Goal: Task Accomplishment & Management: Complete application form

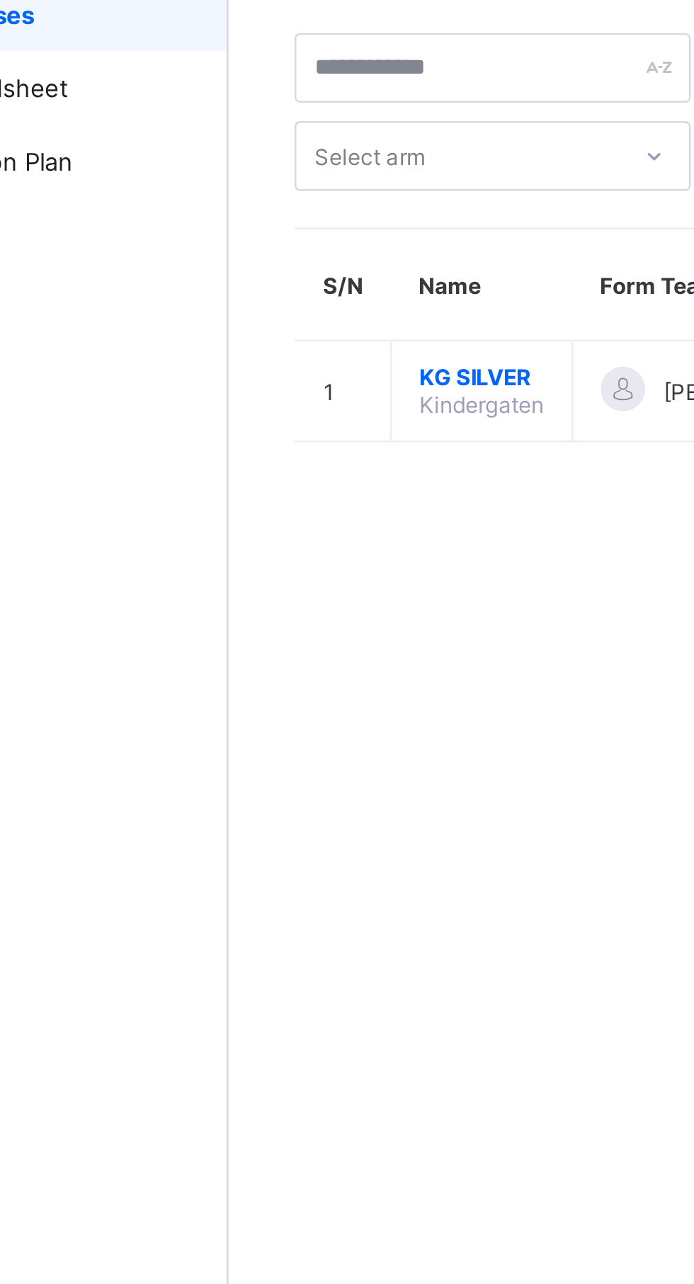
click at [265, 227] on span "KG SILVER" at bounding box center [268, 225] width 48 height 11
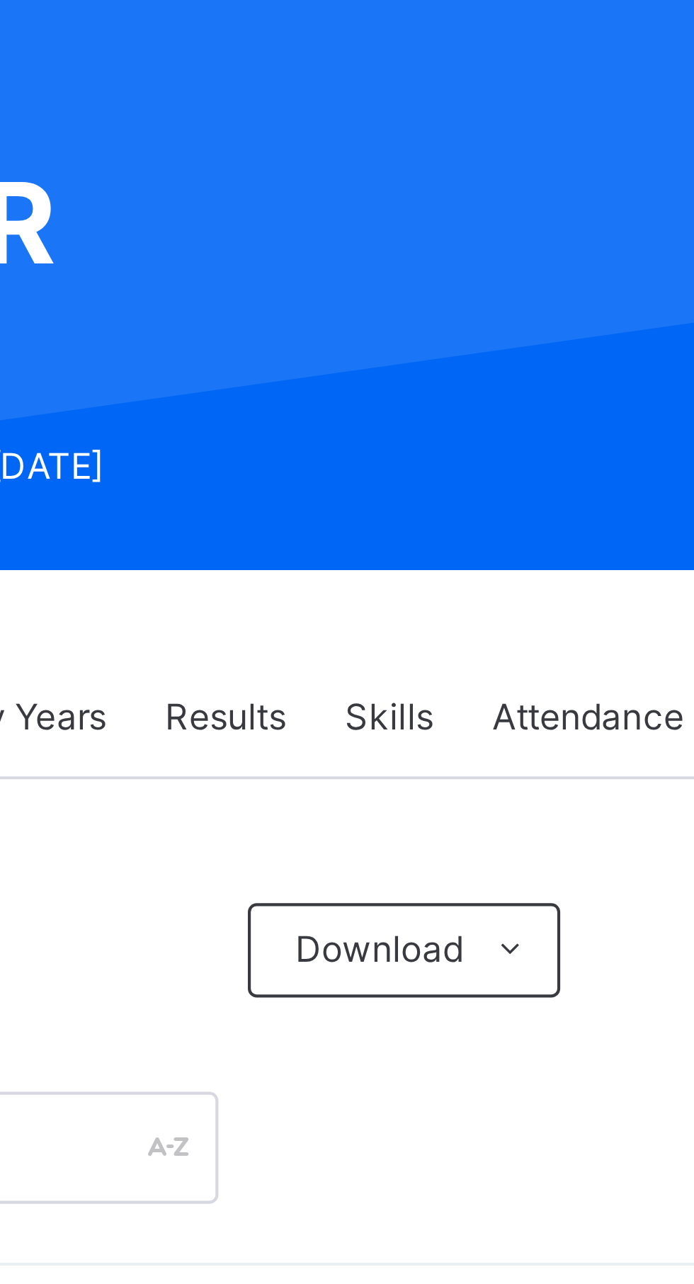
click at [351, 327] on span "Results" at bounding box center [350, 321] width 29 height 13
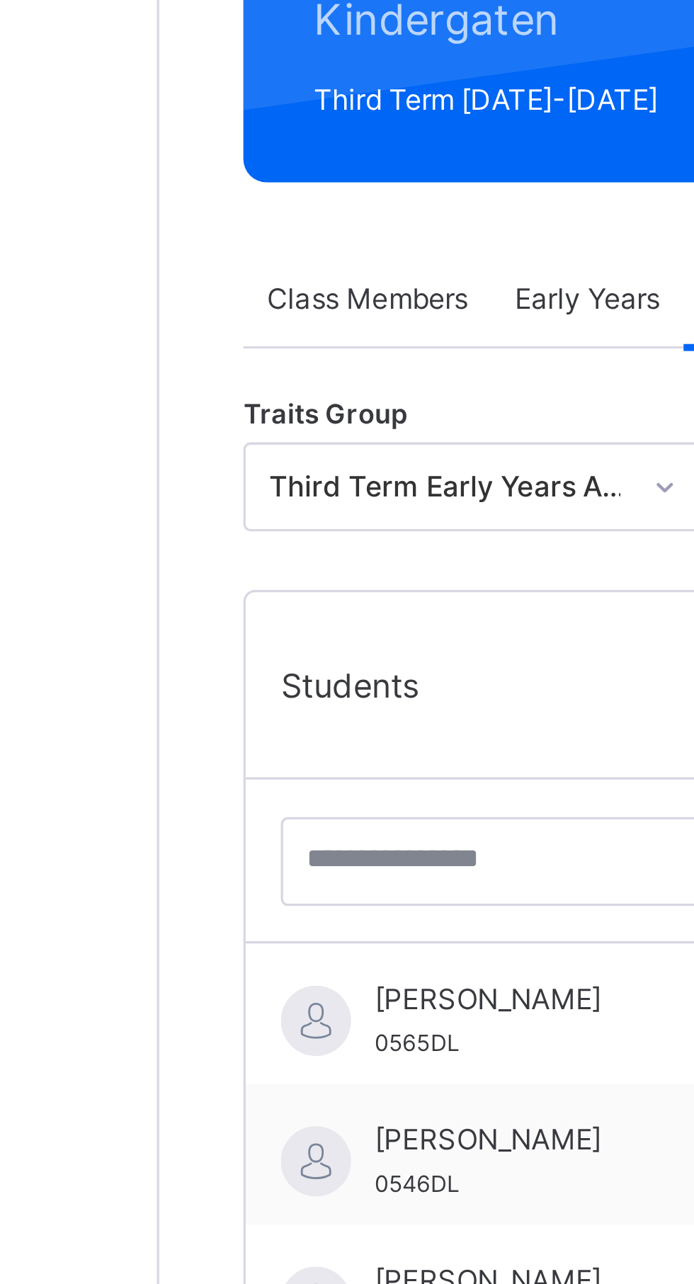
click at [284, 539] on span "[PERSON_NAME]" at bounding box center [298, 532] width 127 height 13
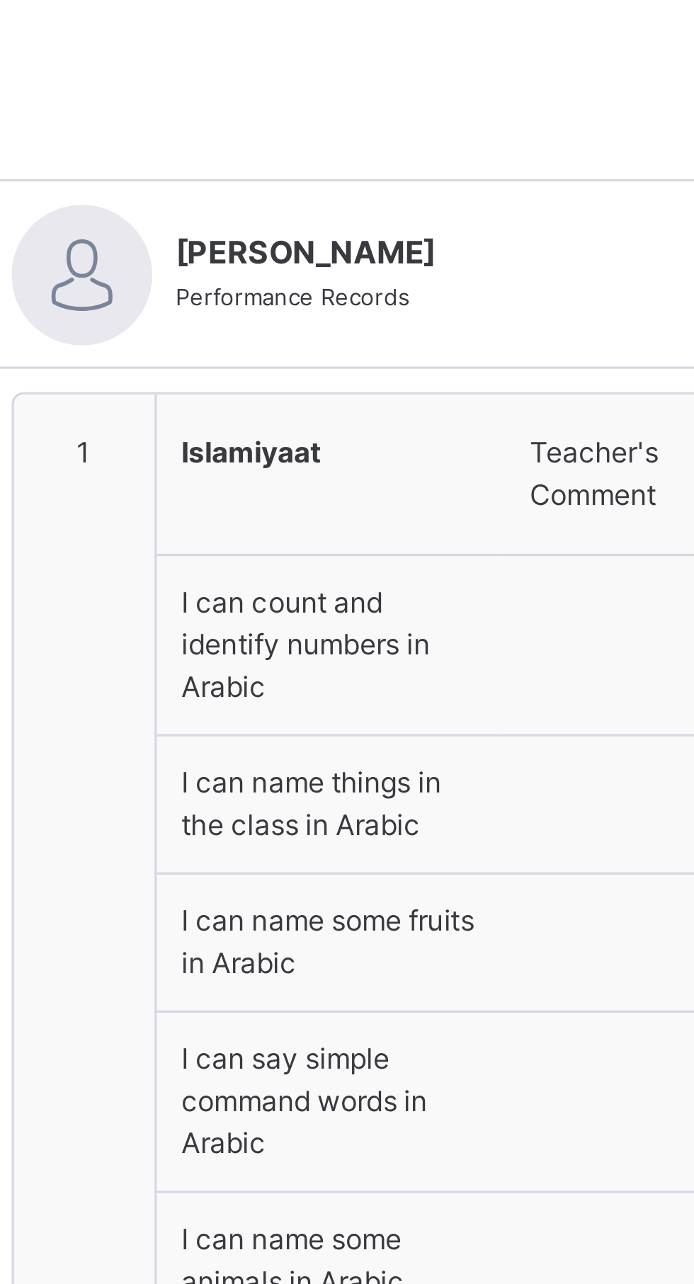
type textarea "**********"
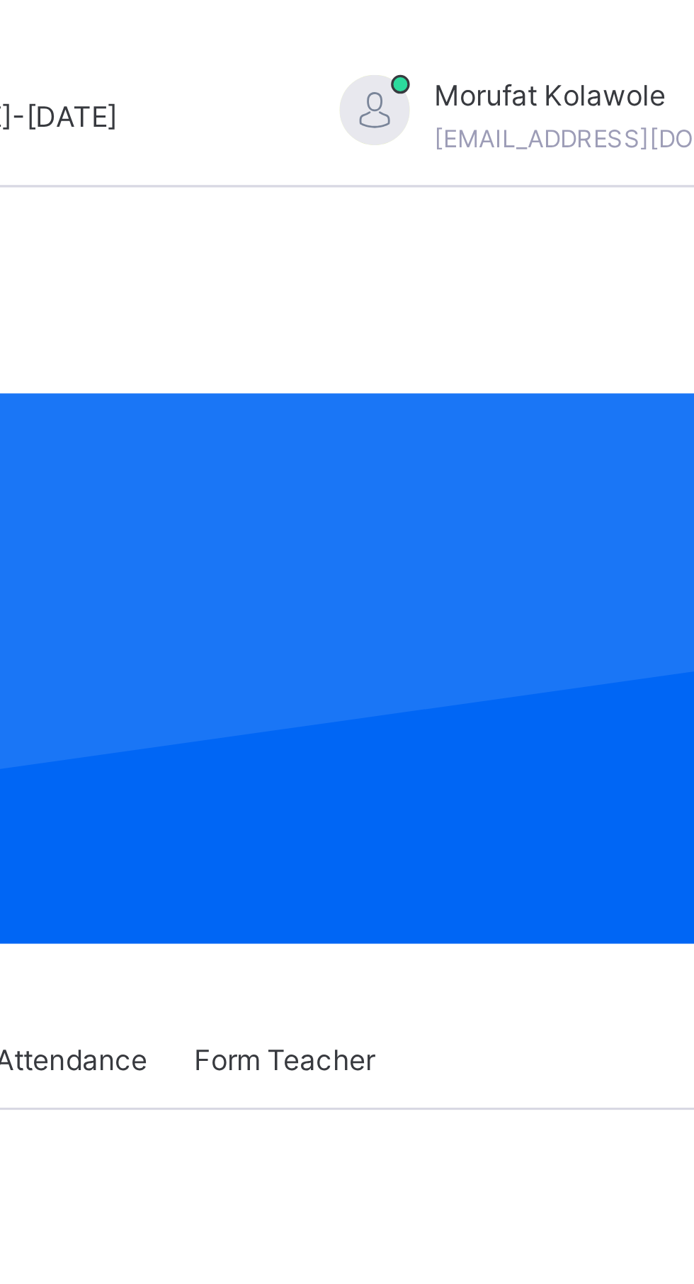
click at [552, 296] on div "Back / KG SILVER KG SILVER Kindergaten Third Term [DATE]-[DATE] Class Members E…" at bounding box center [432, 1276] width 524 height 2410
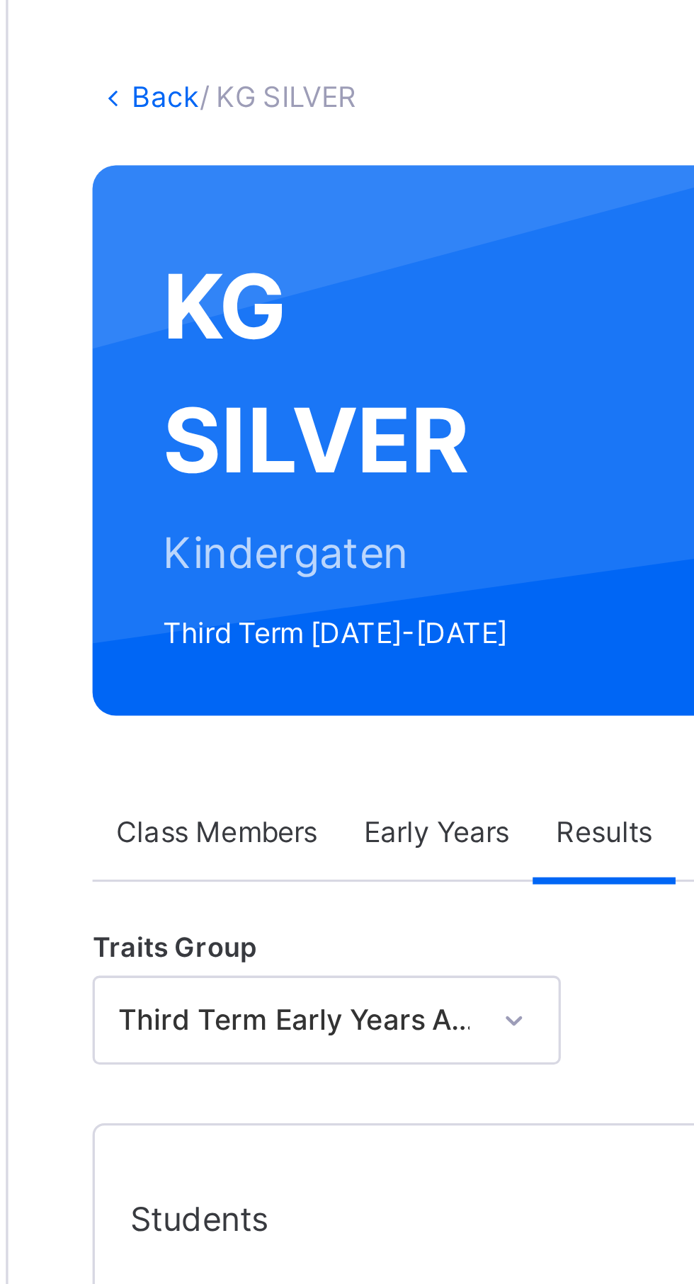
click at [298, 324] on span "Early Years" at bounding box center [300, 321] width 44 height 13
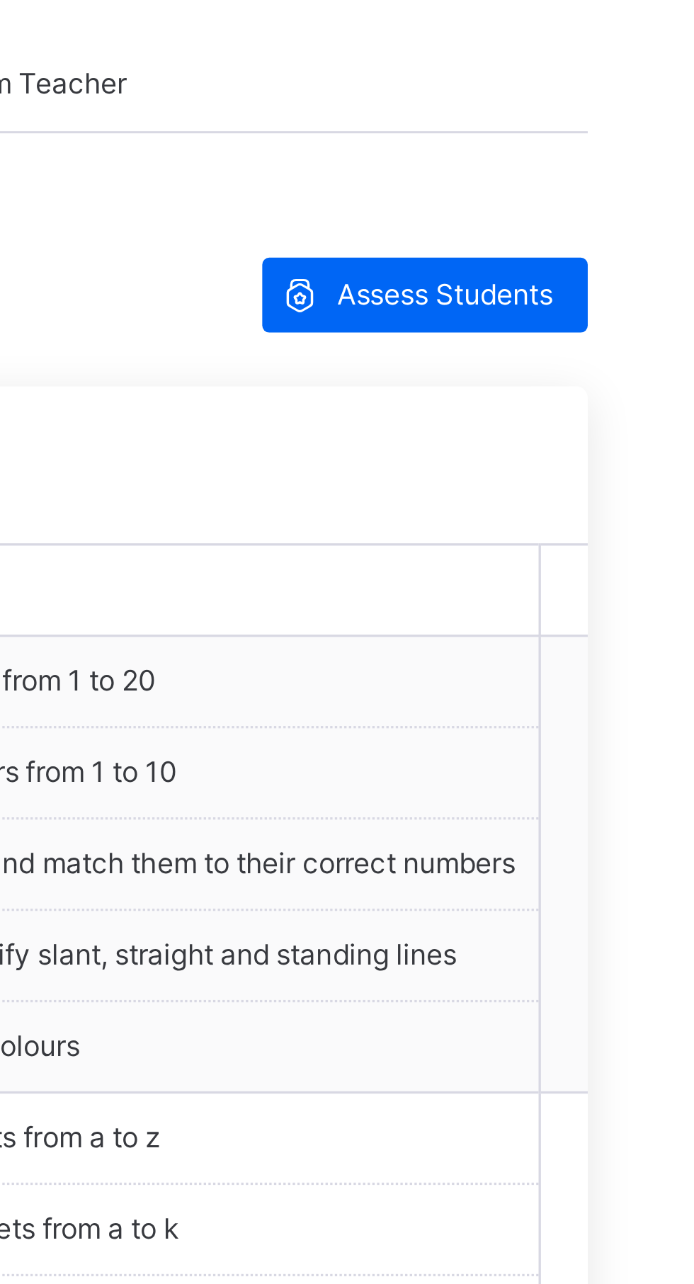
click at [637, 385] on span "Assess Students" at bounding box center [625, 384] width 65 height 13
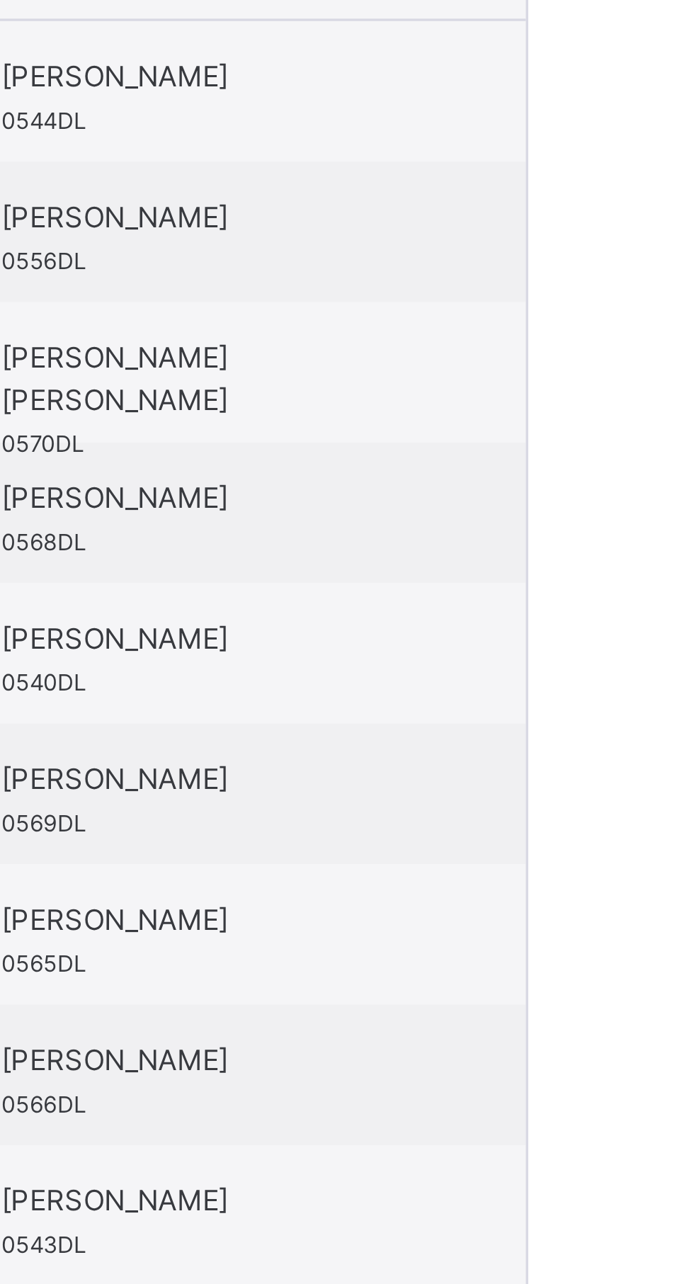
click at [176, 257] on div "Khalifa Sule- Otu 0544DL" at bounding box center [137, 245] width 127 height 26
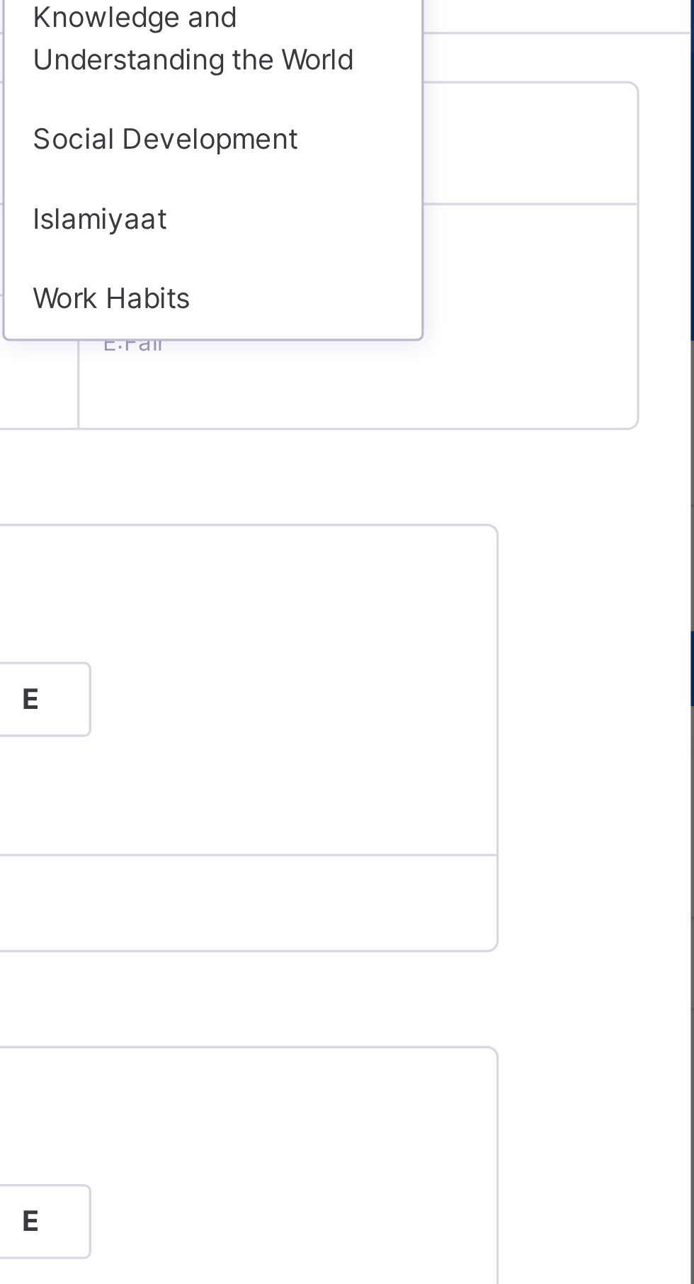
click at [563, 261] on div "Islamiyaat" at bounding box center [515, 249] width 126 height 24
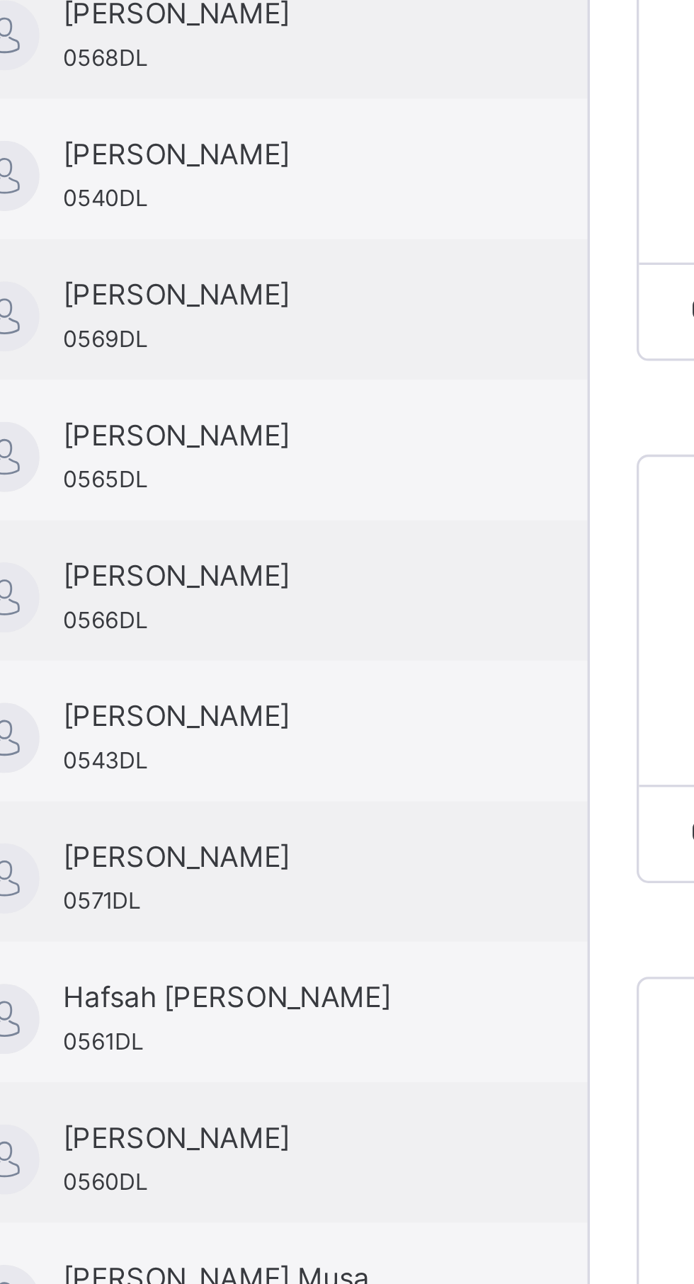
click at [196, 485] on div "[PERSON_NAME] 0565DL" at bounding box center [134, 497] width 198 height 43
click at [178, 171] on div "Students" at bounding box center [134, 153] width 198 height 35
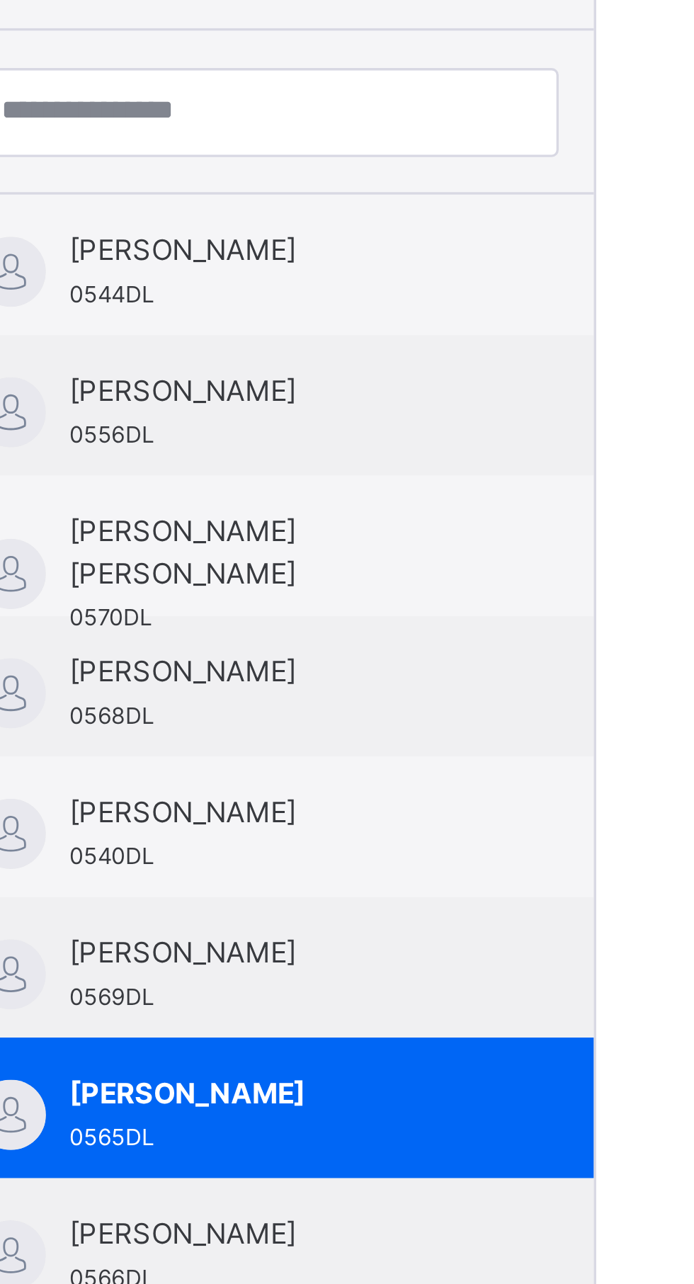
click at [190, 415] on div "[PERSON_NAME] 0540DL" at bounding box center [137, 415] width 127 height 26
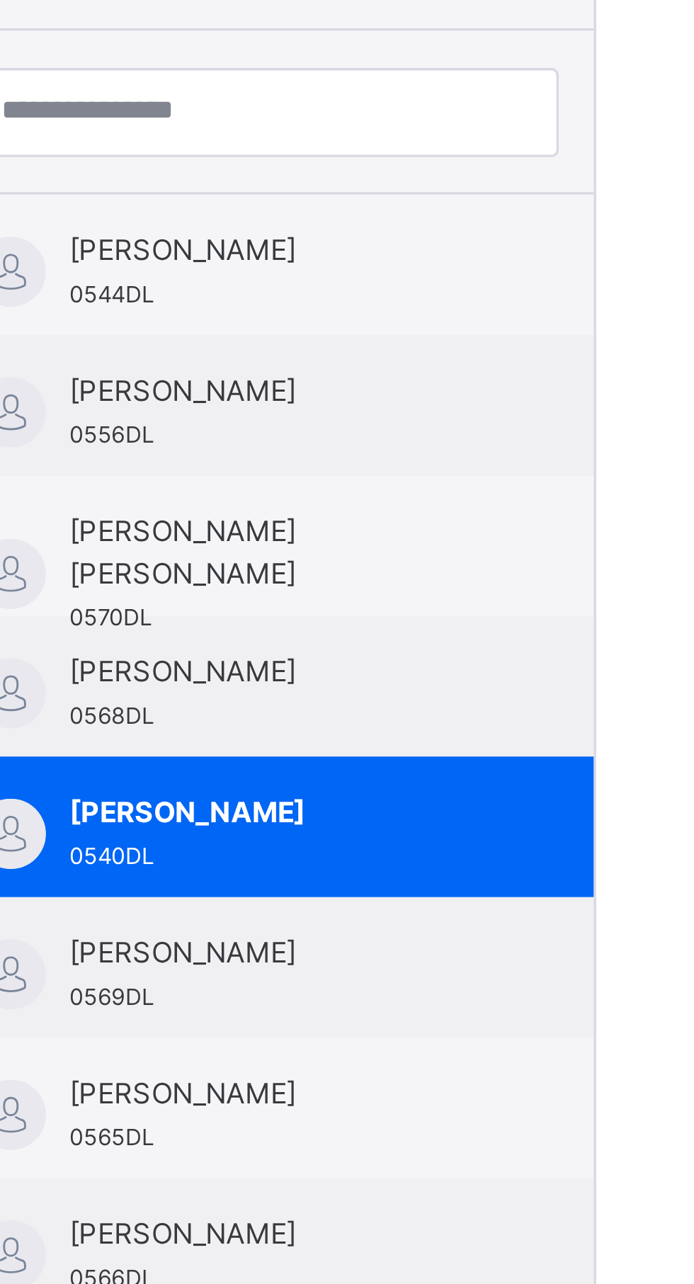
click at [183, 372] on span "[PERSON_NAME]" at bounding box center [137, 365] width 127 height 13
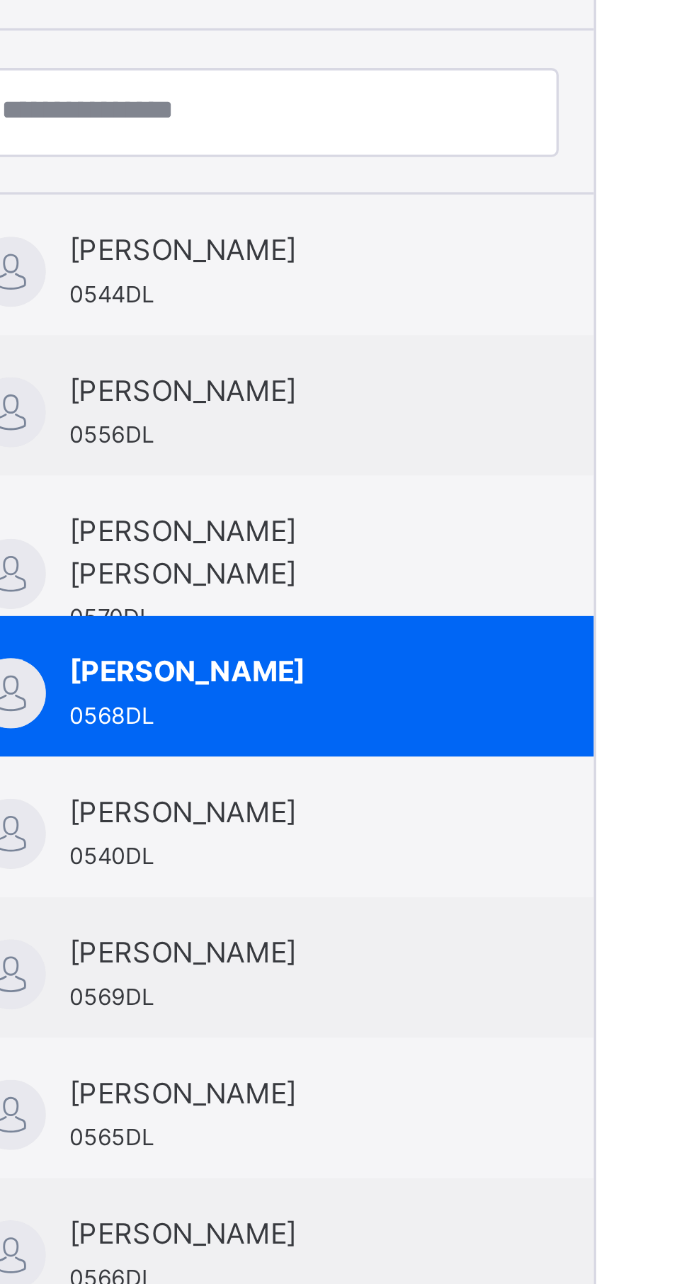
click at [191, 287] on span "[PERSON_NAME]" at bounding box center [137, 280] width 127 height 13
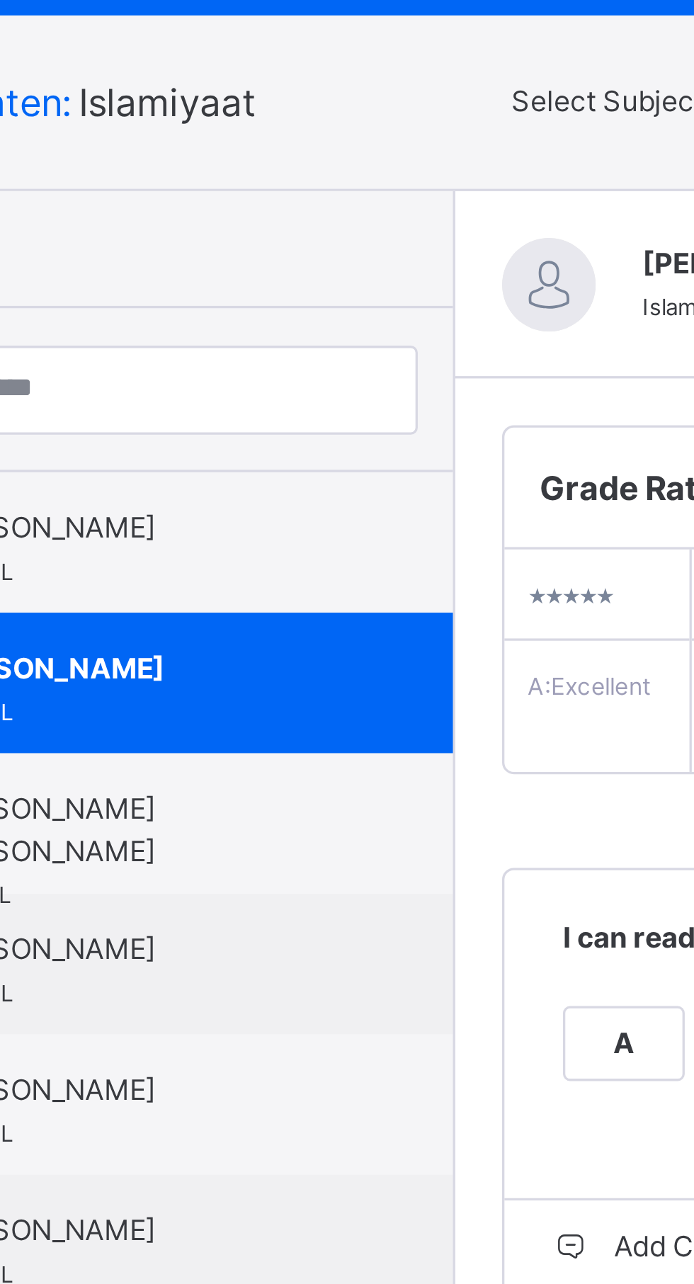
scroll to position [37, 0]
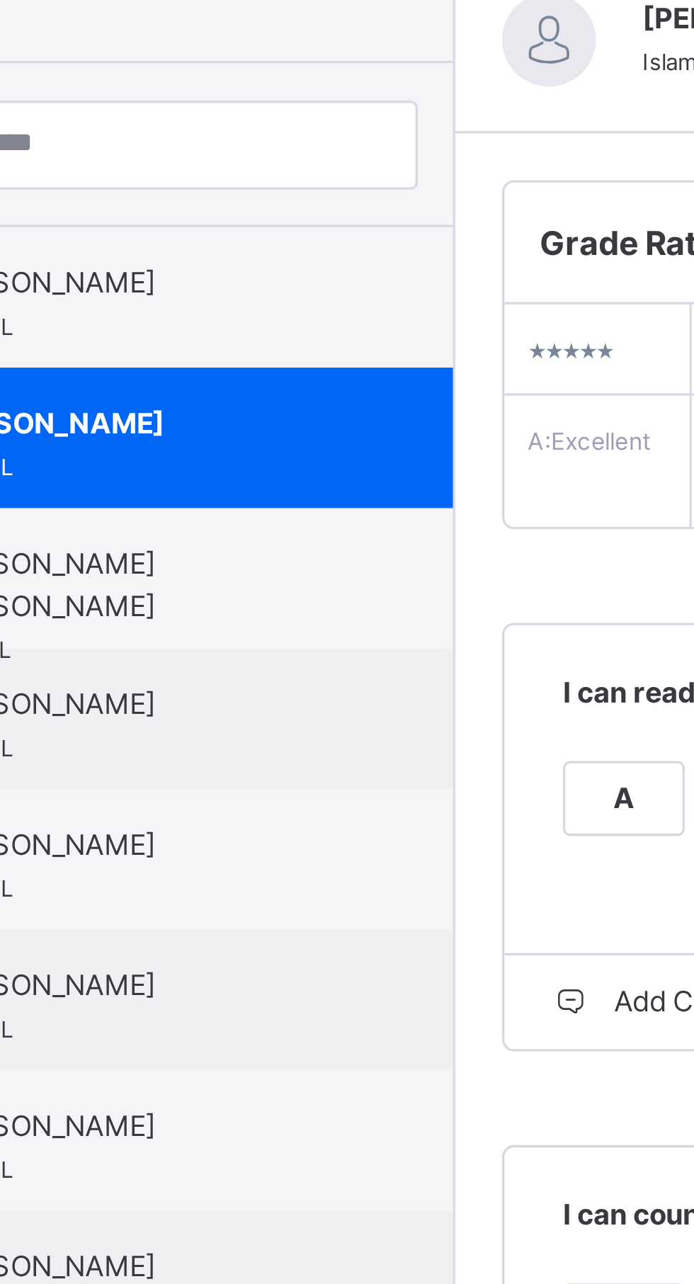
click at [184, 335] on div "[PERSON_NAME] 0568DL" at bounding box center [137, 335] width 127 height 26
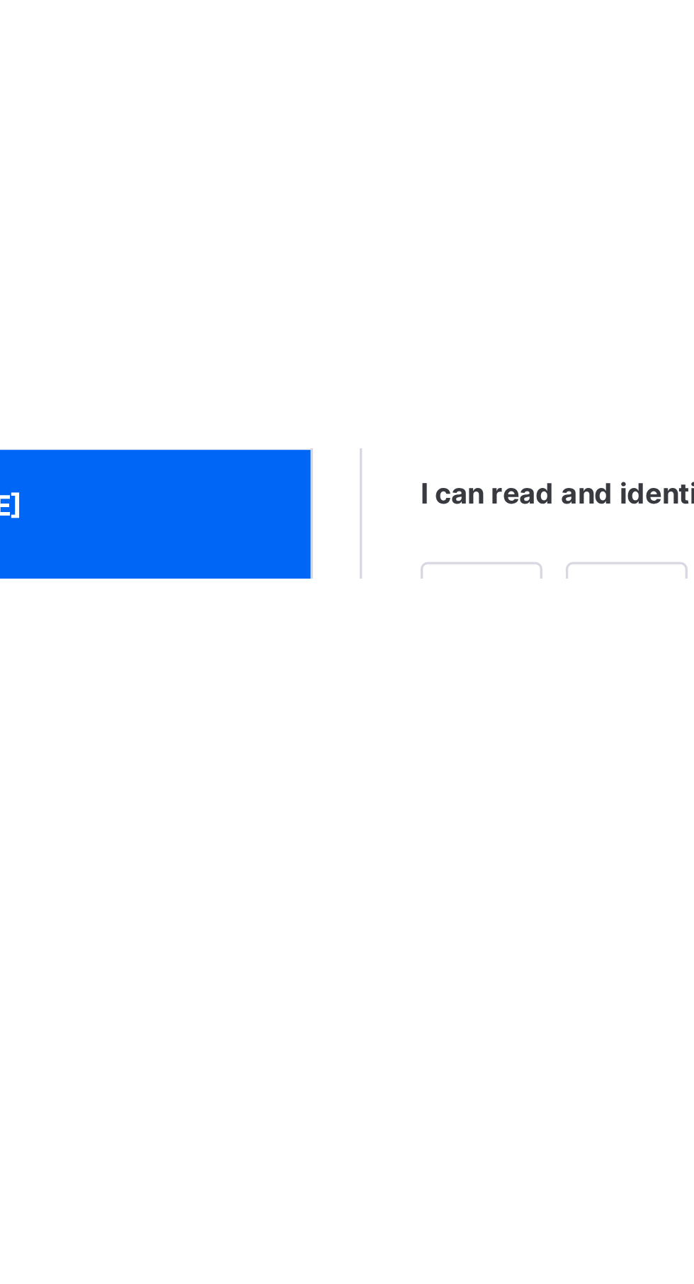
scroll to position [0, 0]
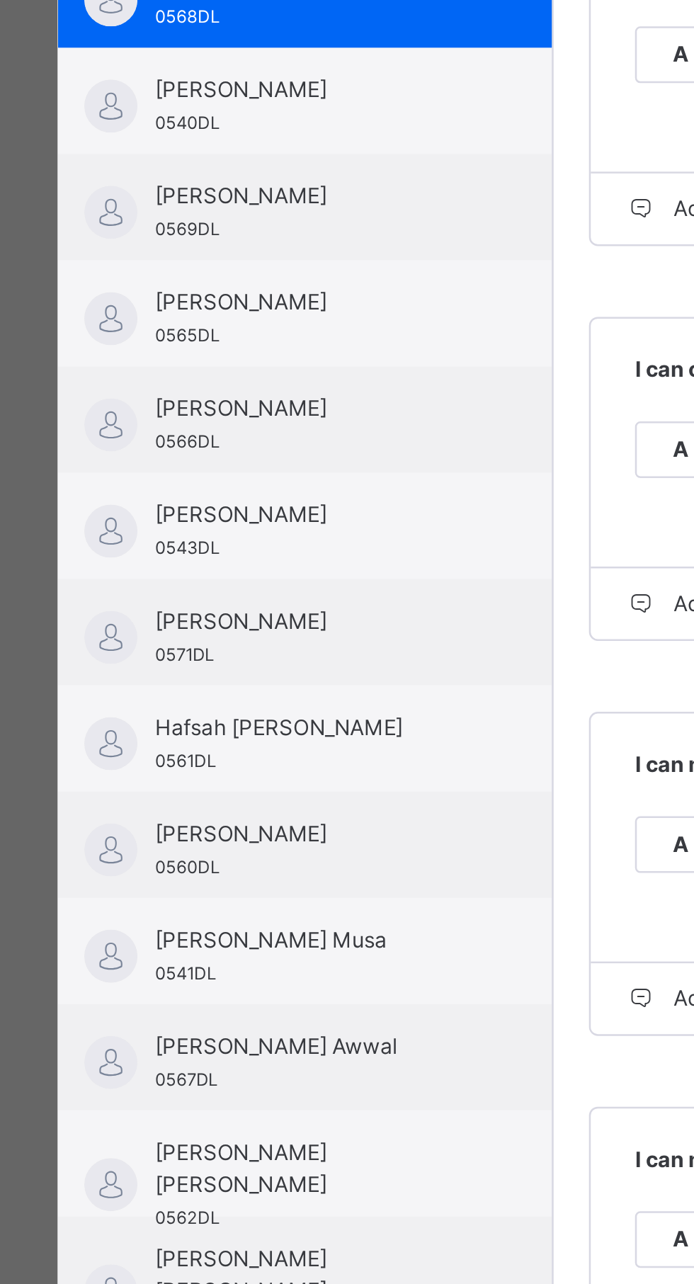
click at [157, 499] on span "[PERSON_NAME]" at bounding box center [137, 493] width 127 height 13
click at [197, 300] on div "[PERSON_NAME][DEMOGRAPHIC_DATA] 0556DL" at bounding box center [137, 287] width 127 height 26
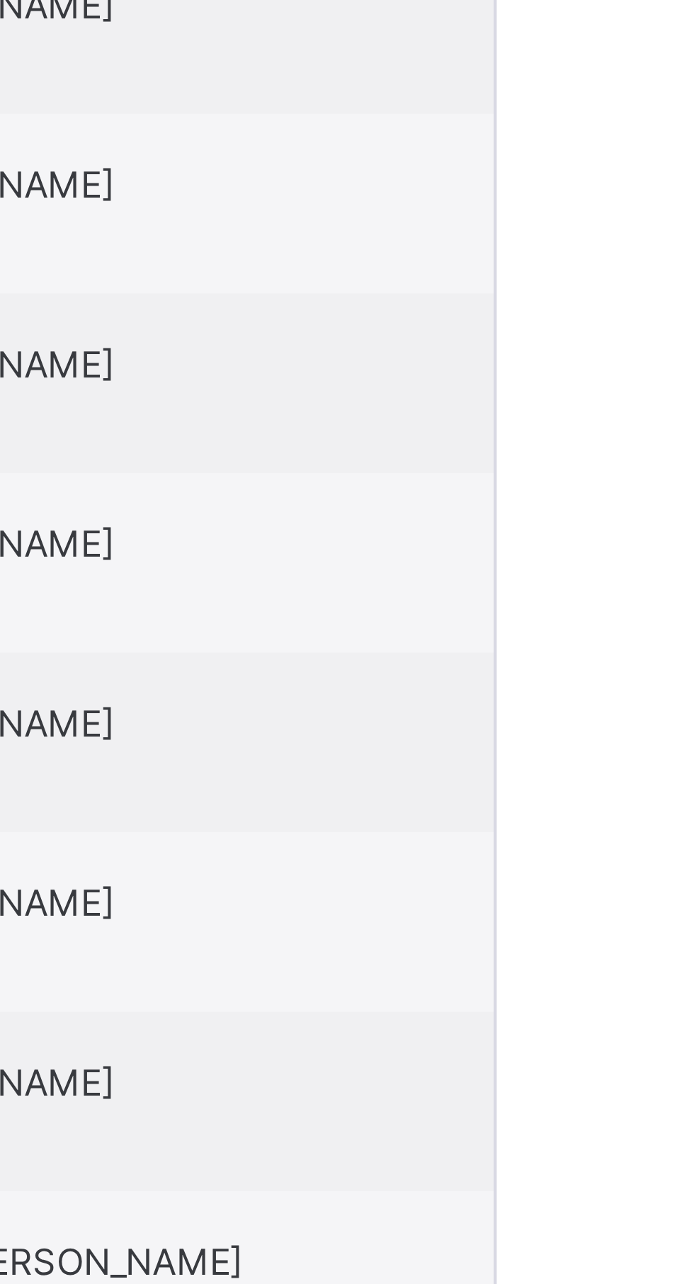
click at [188, 427] on div "[PERSON_NAME] 0540DL" at bounding box center [137, 415] width 127 height 26
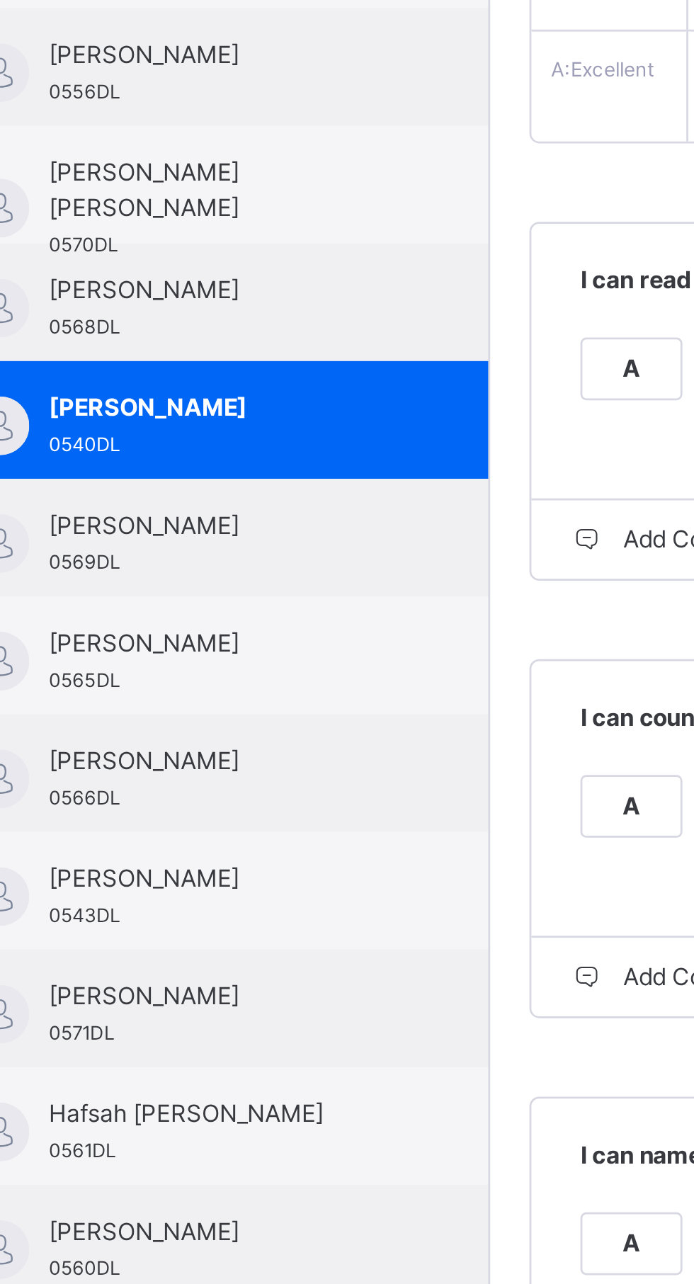
click at [189, 455] on span "[PERSON_NAME]" at bounding box center [137, 450] width 127 height 13
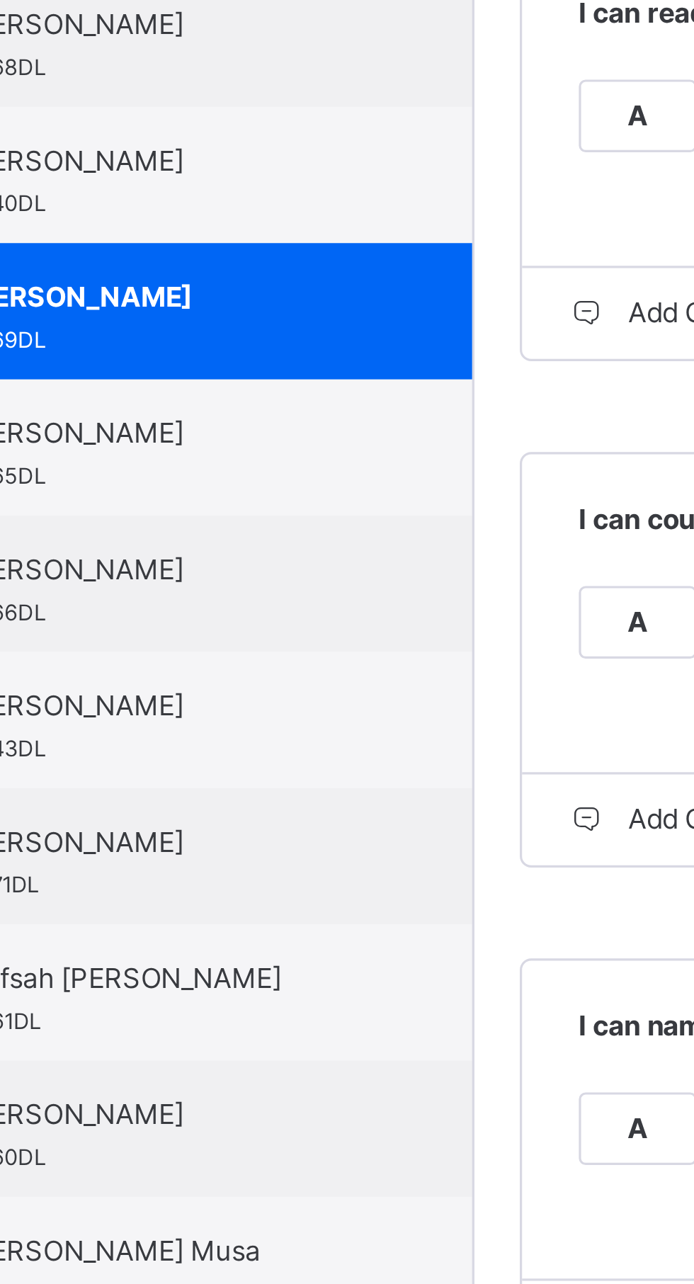
click at [198, 499] on span "[PERSON_NAME]" at bounding box center [137, 493] width 127 height 13
click at [200, 385] on div "[PERSON_NAME] 0568DL" at bounding box center [137, 372] width 127 height 26
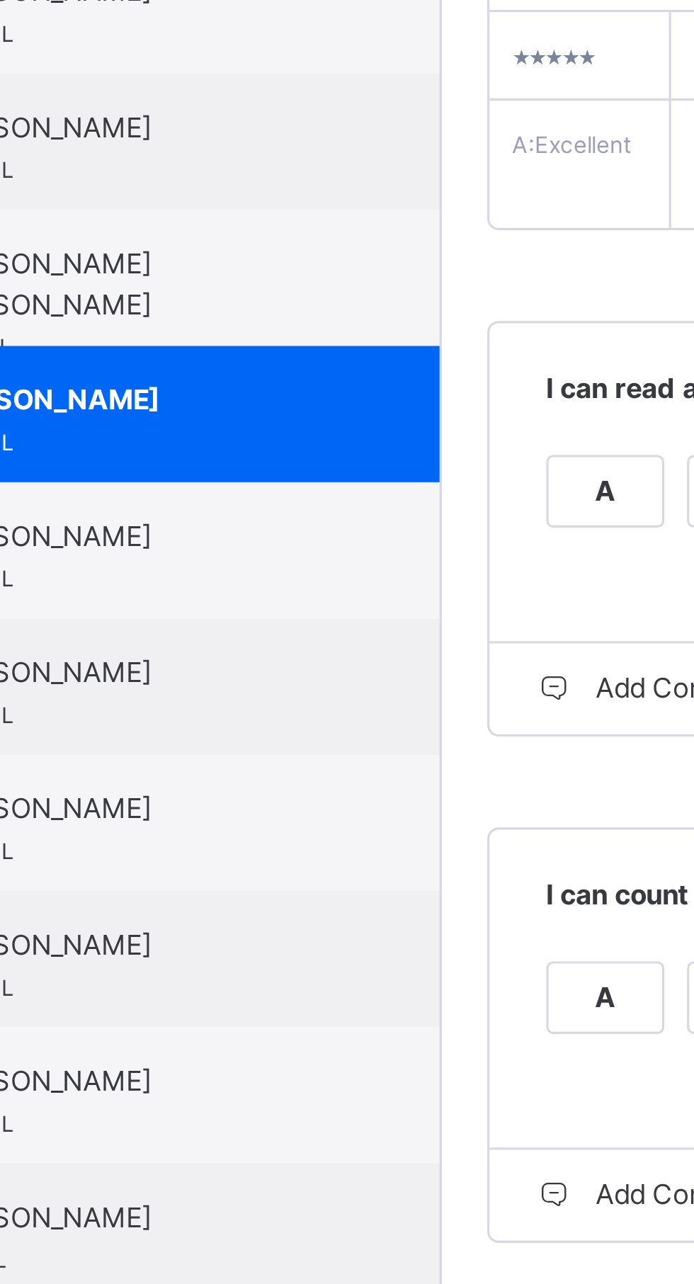
scroll to position [28, 0]
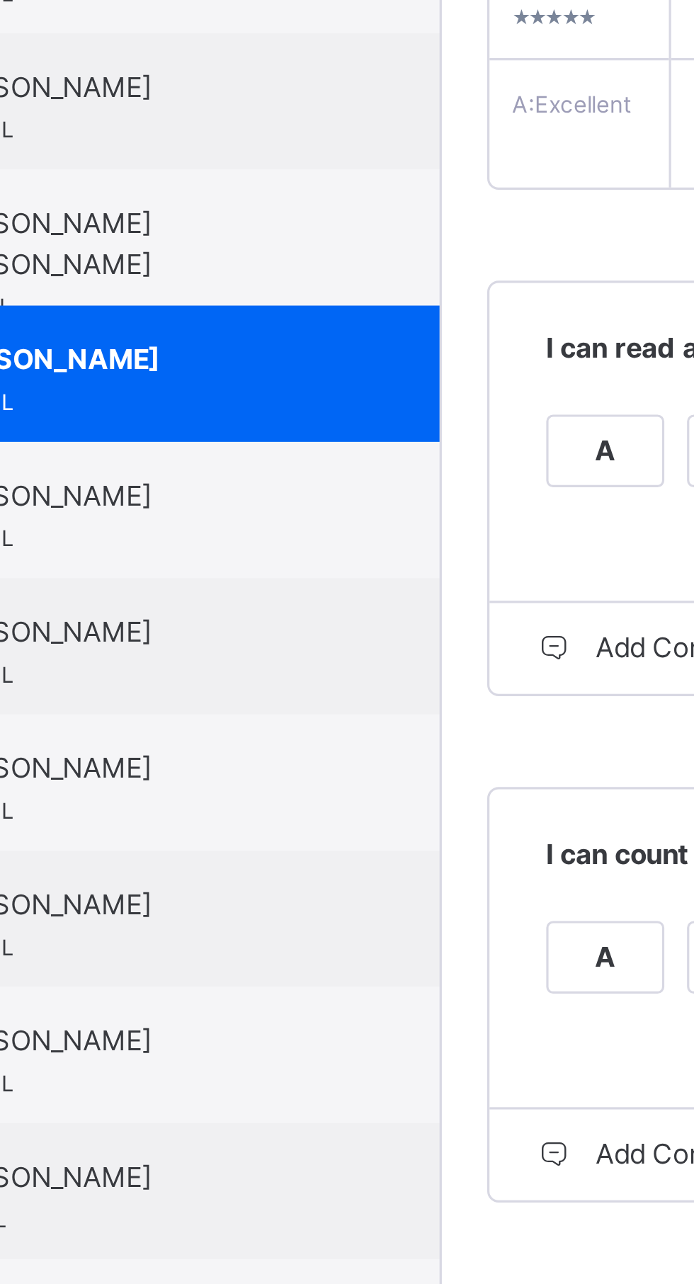
click at [200, 471] on span "[PERSON_NAME]" at bounding box center [137, 464] width 127 height 13
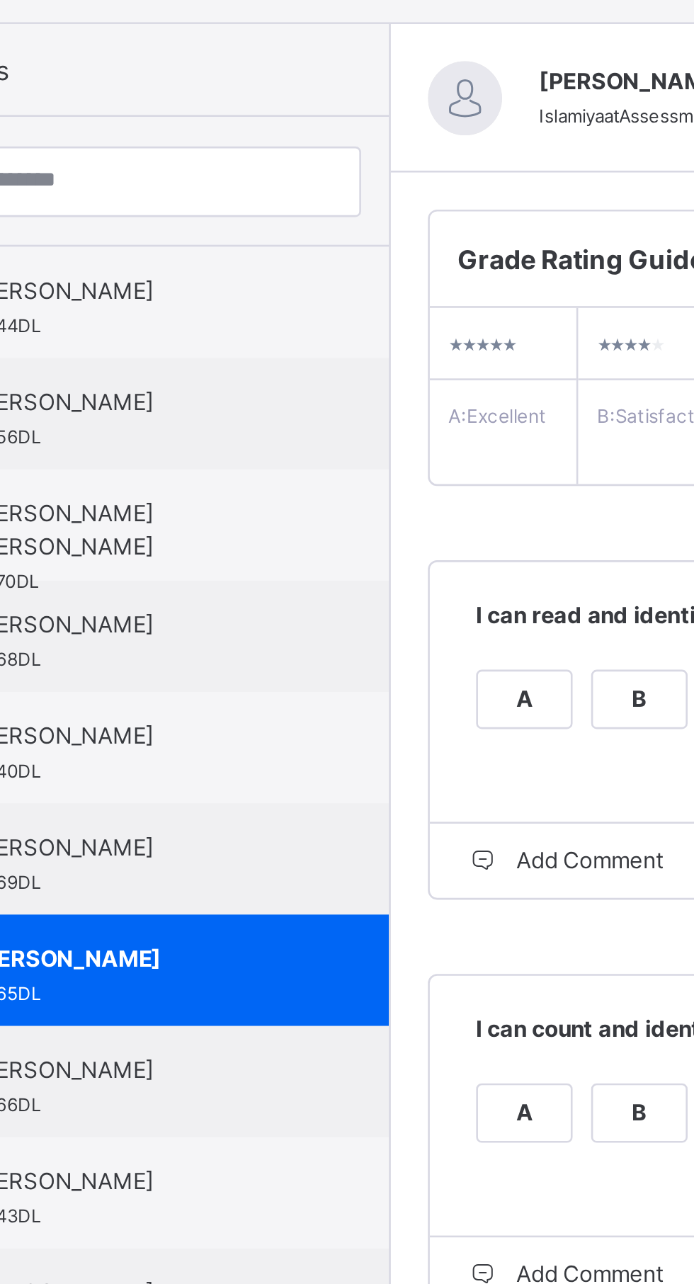
scroll to position [37, 0]
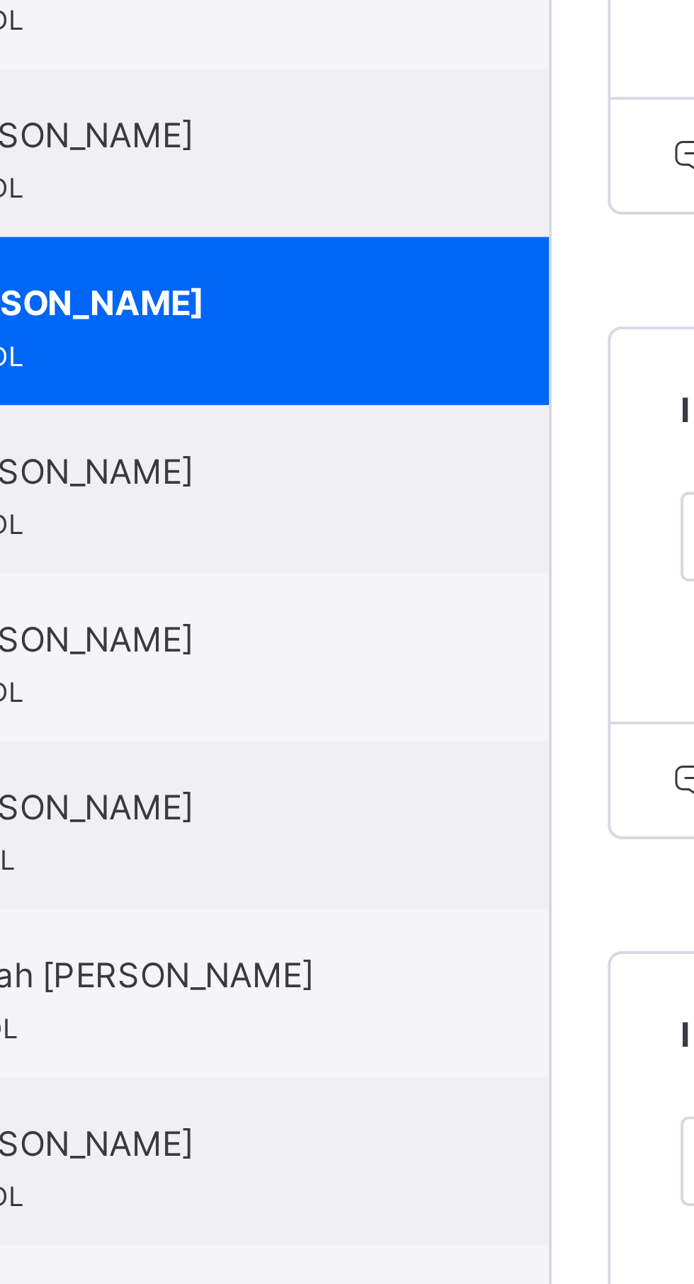
click at [195, 549] on div "[PERSON_NAME] 0543DL" at bounding box center [137, 548] width 127 height 26
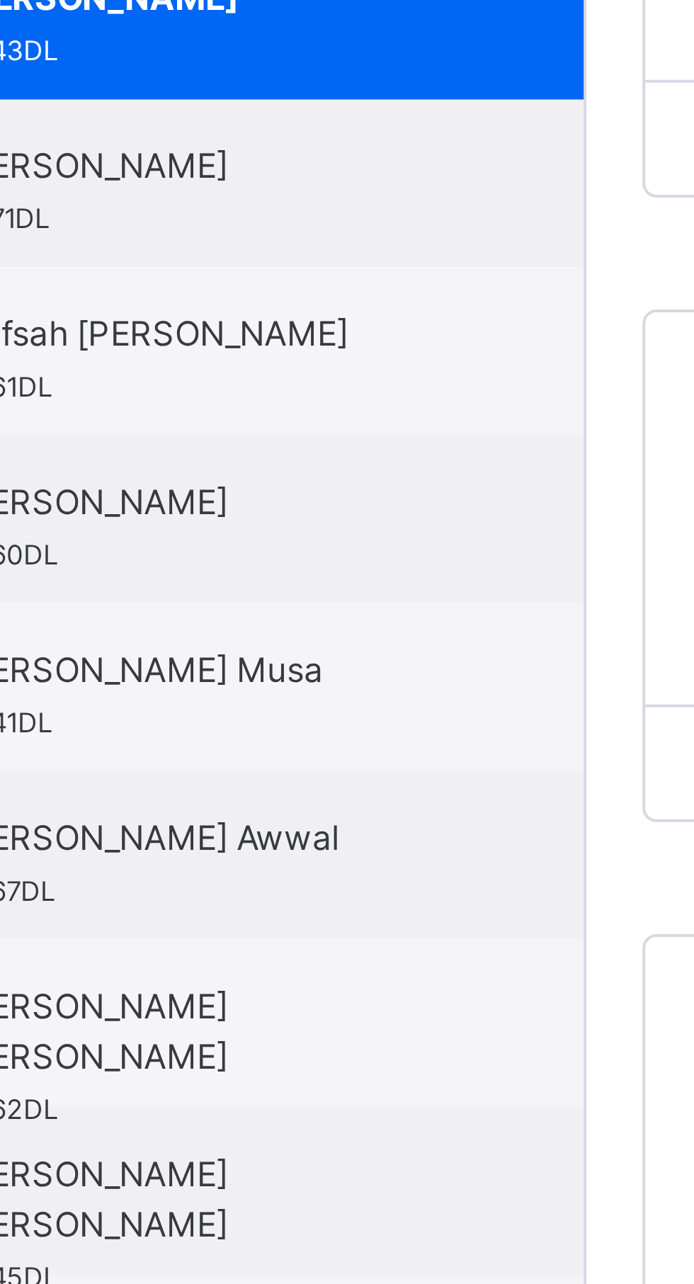
click at [180, 675] on span "[PERSON_NAME]" at bounding box center [137, 668] width 127 height 13
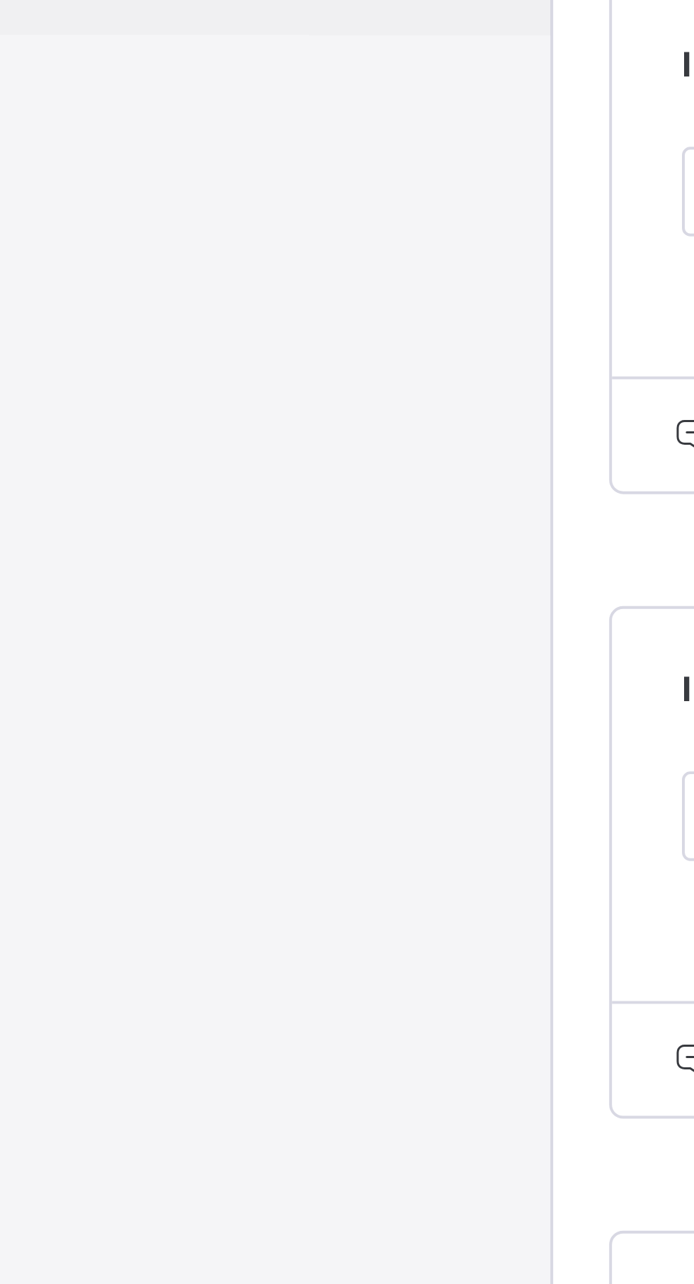
scroll to position [0, 0]
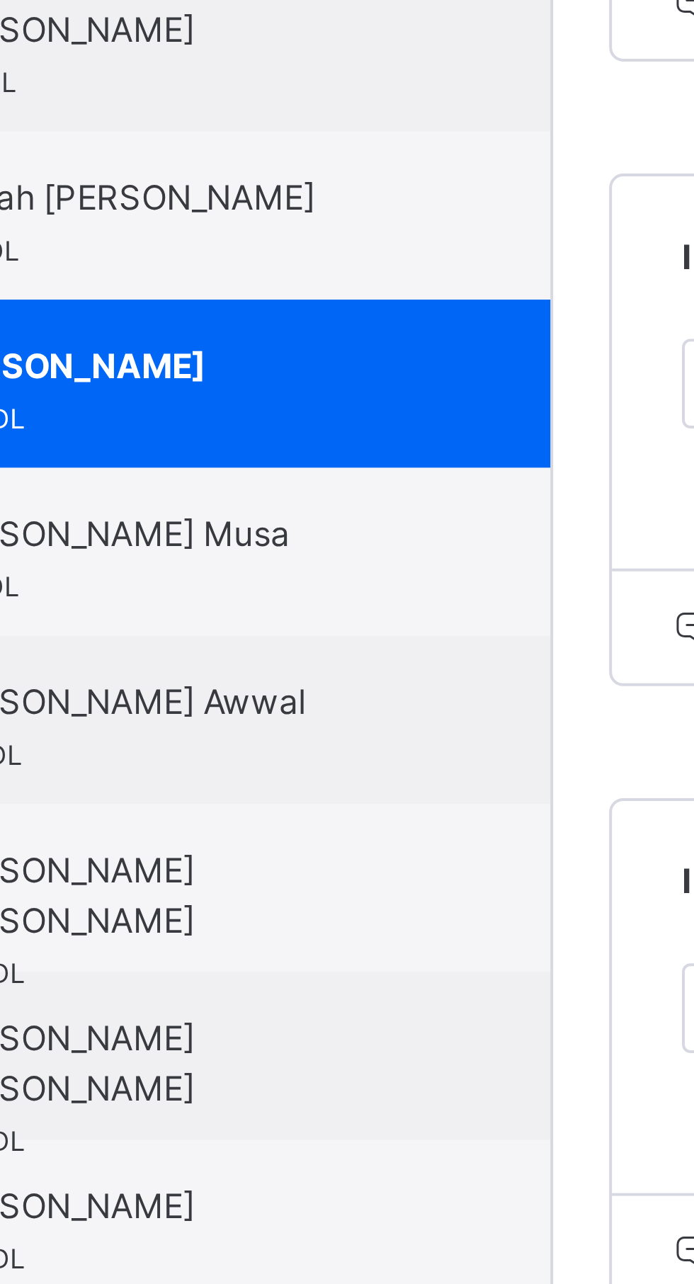
click at [186, 757] on div "[PERSON_NAME] Musa 0541DL" at bounding box center [137, 755] width 127 height 26
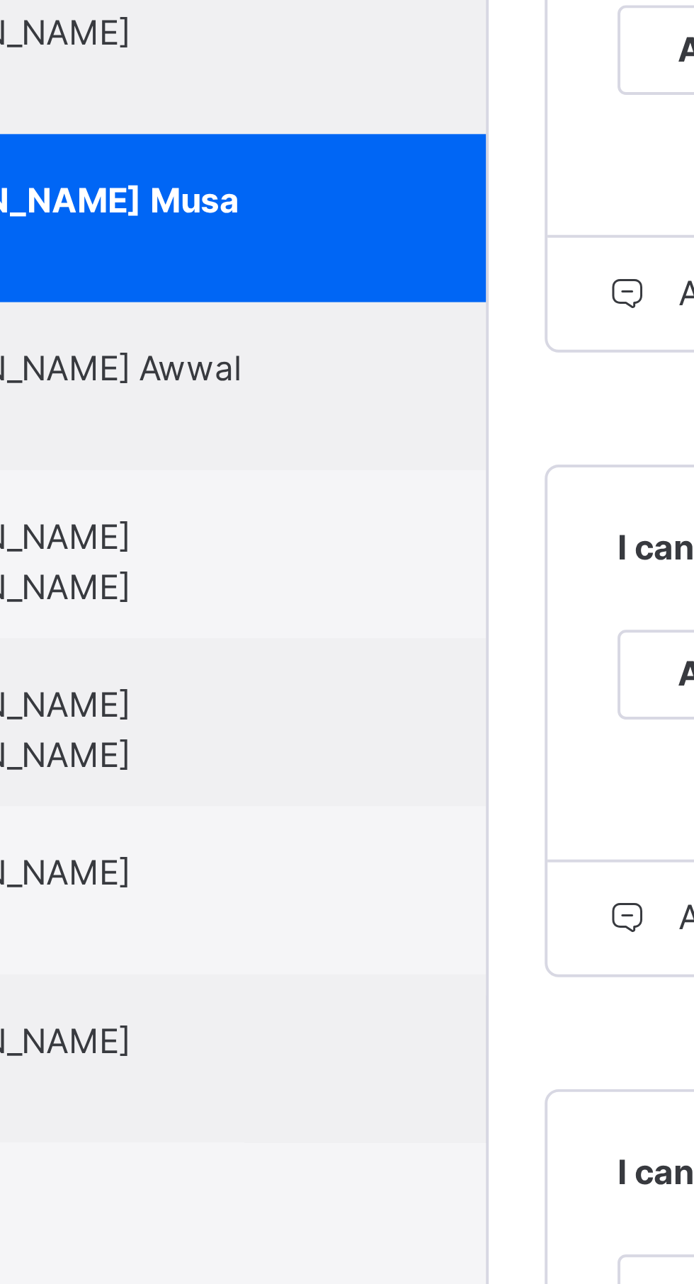
click at [196, 793] on span "[PERSON_NAME] Awwal" at bounding box center [137, 790] width 127 height 13
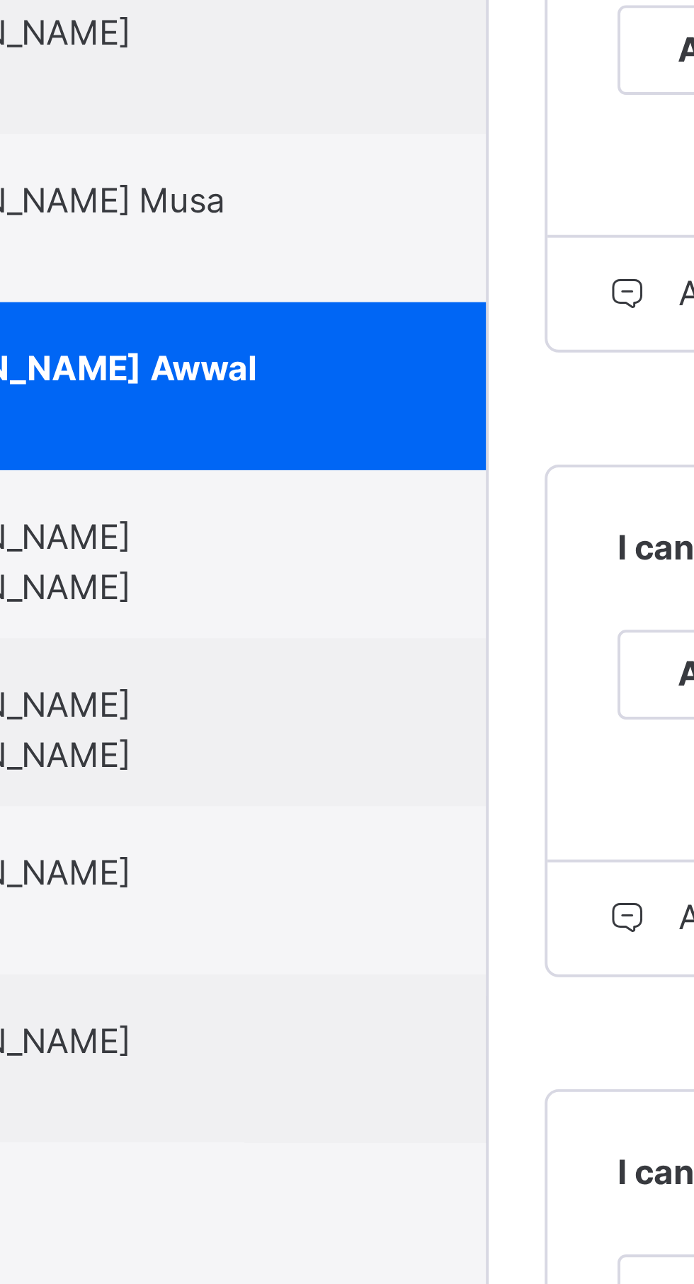
click at [346, 541] on div "B" at bounding box center [328, 561] width 37 height 40
click at [352, 599] on div "Add Comment" at bounding box center [300, 613] width 104 height 28
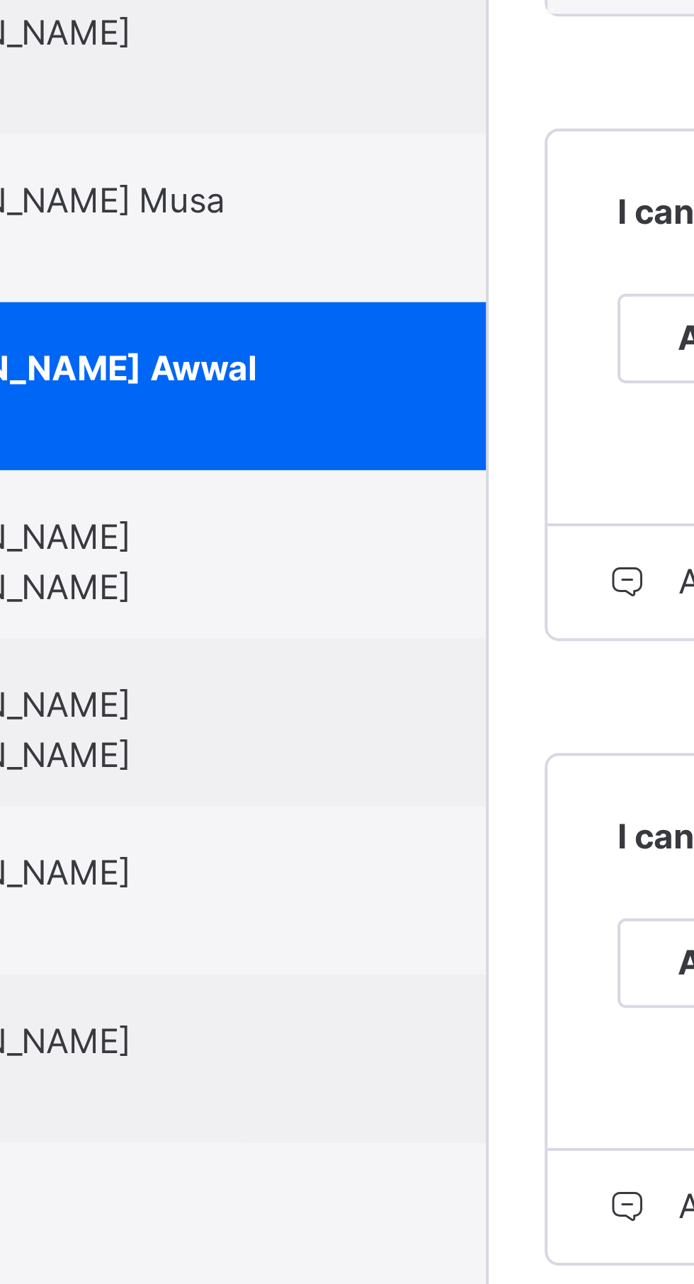
click at [190, 889] on div "[PERSON_NAME] [PERSON_NAME] 0545DL" at bounding box center [137, 888] width 127 height 38
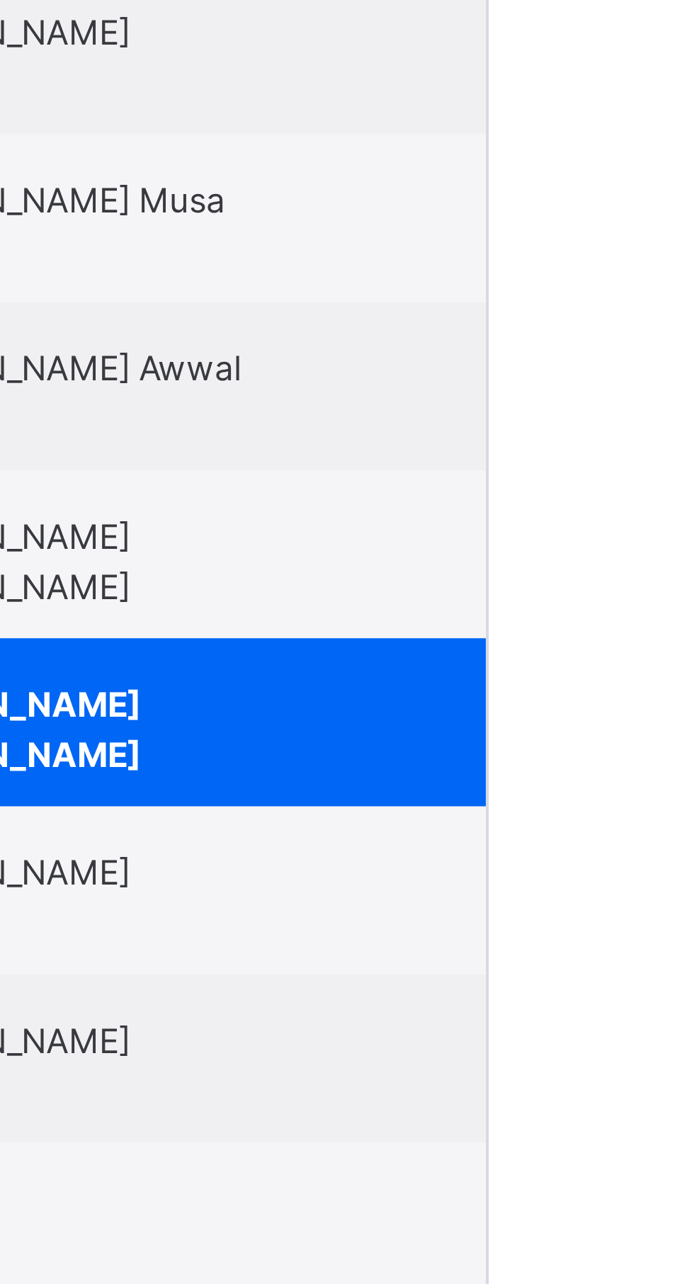
click at [375, 880] on div at bounding box center [446, 699] width 426 height 1126
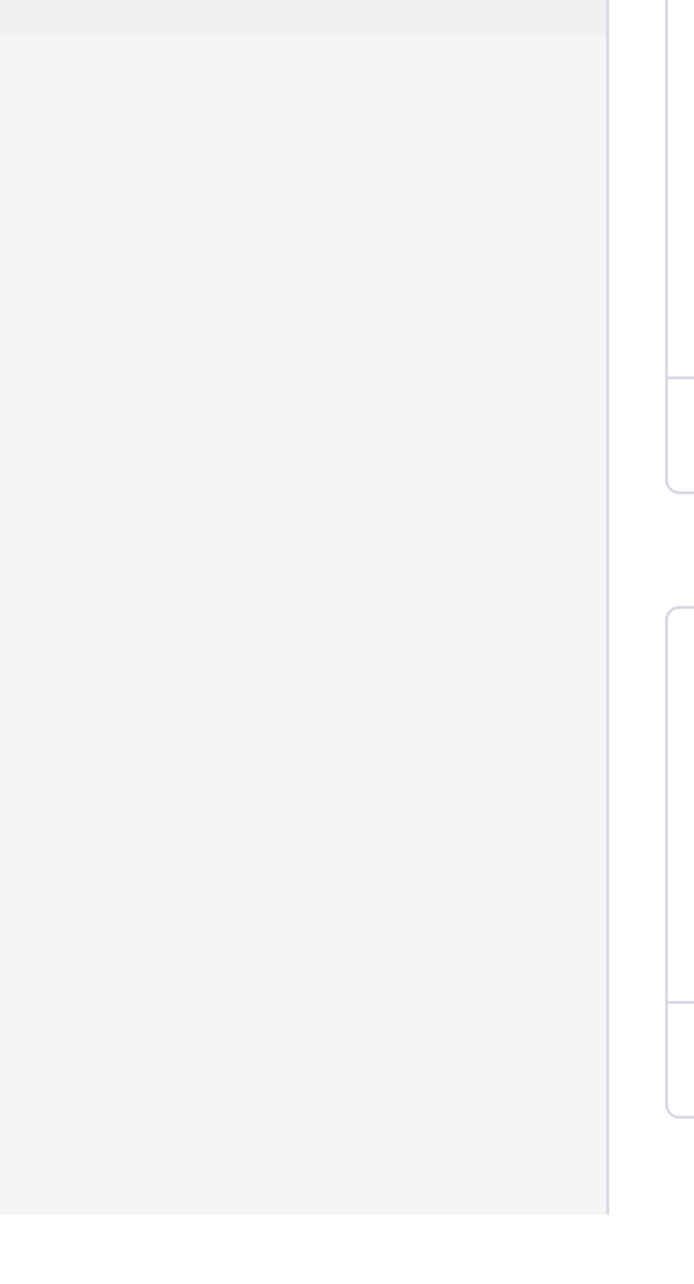
click at [178, 963] on span "[PERSON_NAME]" at bounding box center [137, 960] width 127 height 13
click at [171, 810] on div "[PERSON_NAME] Awwal 0567DL" at bounding box center [137, 797] width 127 height 26
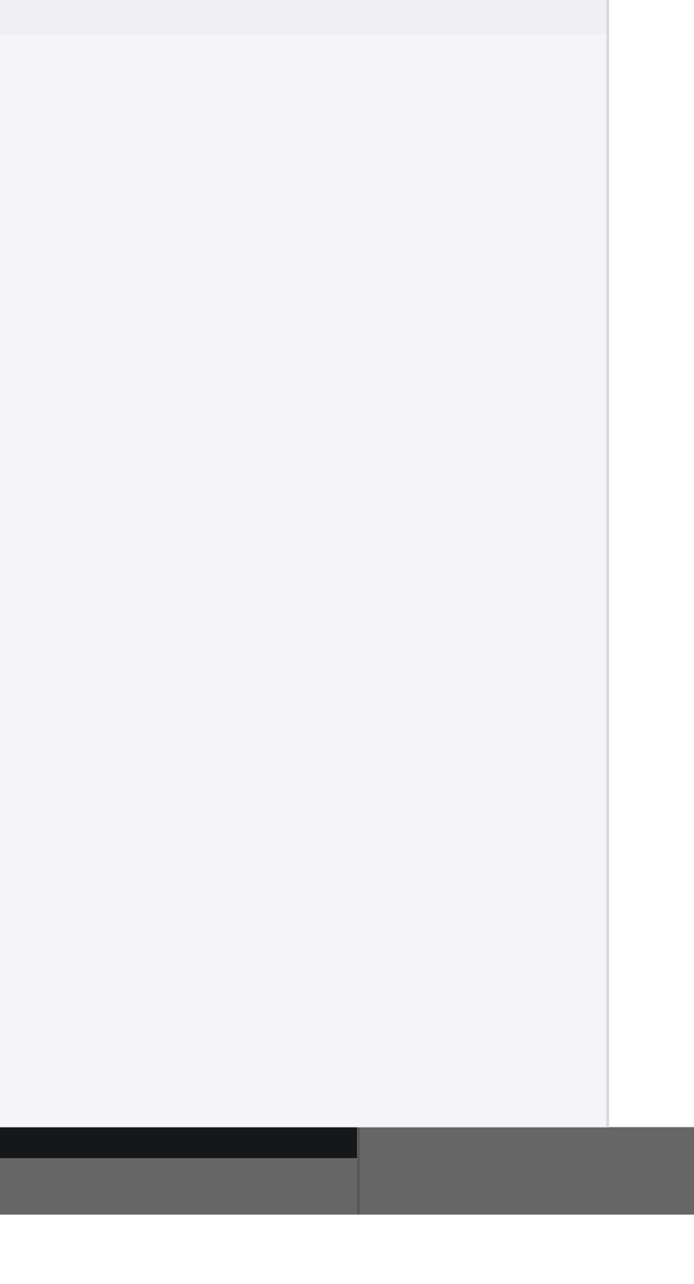
click at [181, 859] on div "[PERSON_NAME] [PERSON_NAME] 0562DL" at bounding box center [134, 837] width 198 height 43
click at [170, 937] on div "[PERSON_NAME] 0542DL" at bounding box center [137, 925] width 127 height 26
click at [171, 937] on div "[PERSON_NAME] 0542DL" at bounding box center [137, 925] width 127 height 26
click at [181, 937] on div "[PERSON_NAME] 0542DL" at bounding box center [137, 925] width 127 height 26
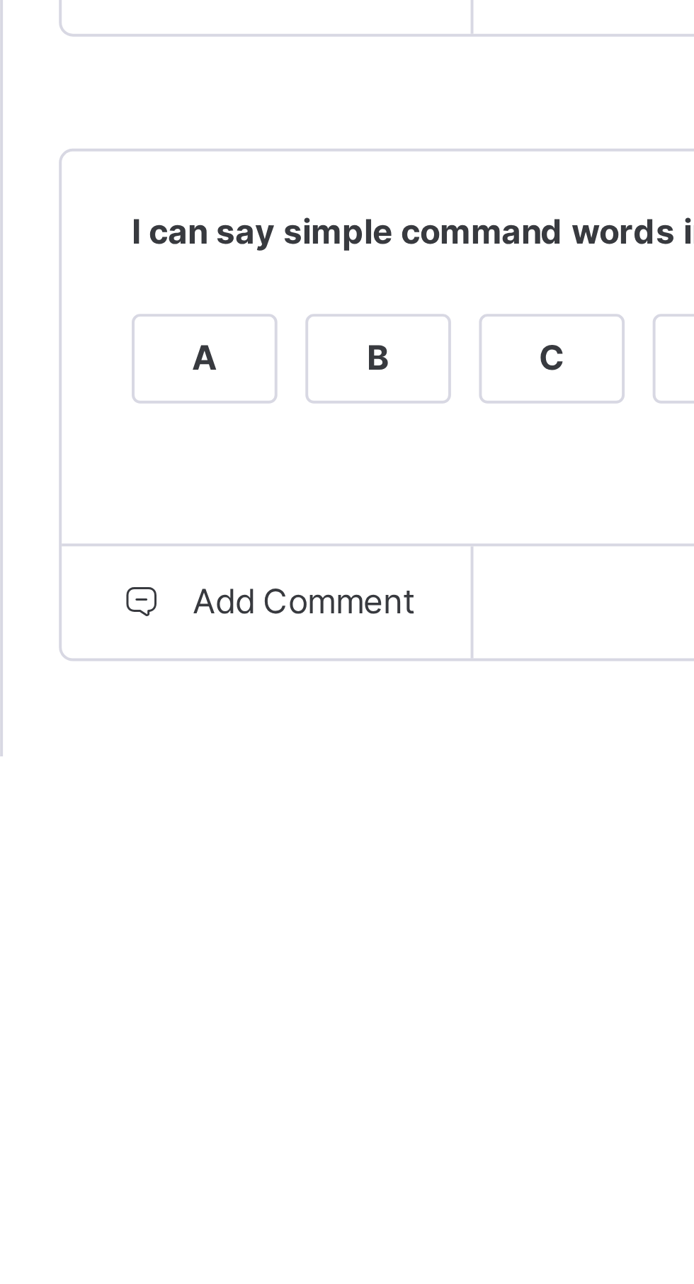
click at [320, 1284] on div "Grade Rating Guide ★ ★ ★ ★ ★ A : Excellent ★ ★ ★ ★ ★ B : Satisfactory ★ ★ ★ ★ ★…" at bounding box center [446, 813] width 426 height 1240
click at [313, 1284] on div "Grade Rating Guide ★ ★ ★ ★ ★ A : Excellent ★ ★ ★ ★ ★ B : Satisfactory ★ ★ ★ ★ ★…" at bounding box center [446, 813] width 426 height 1240
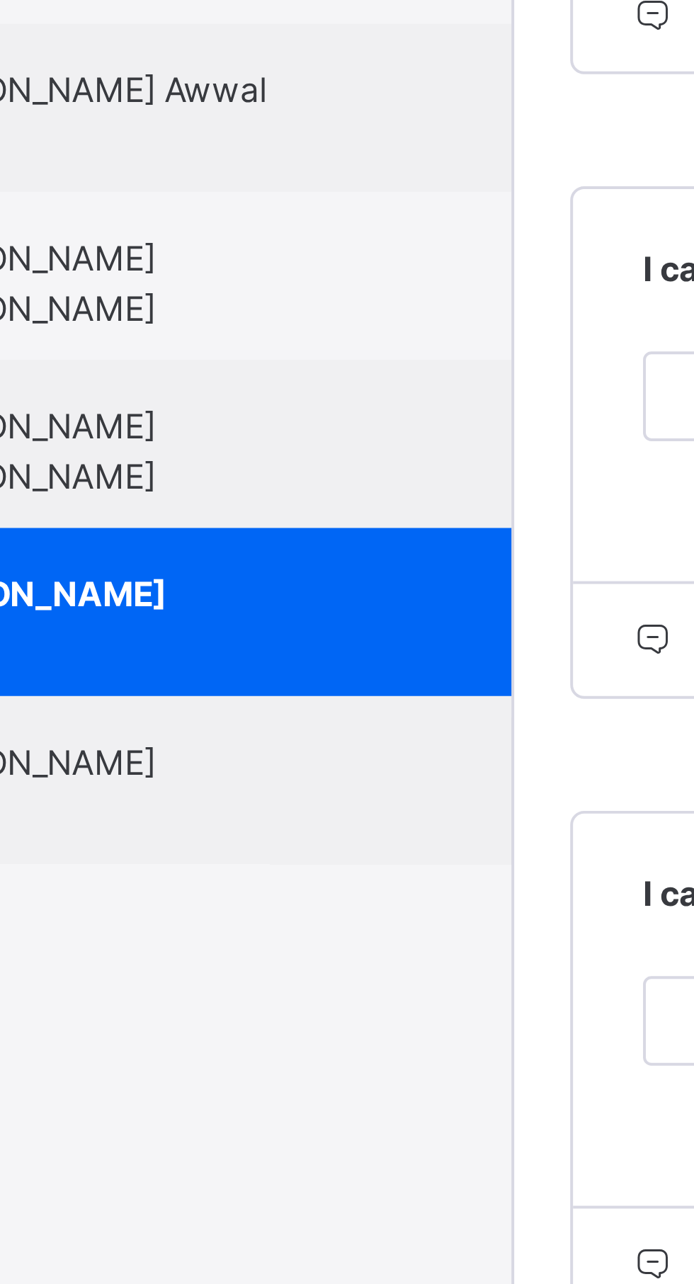
click at [190, 955] on span "[PERSON_NAME]" at bounding box center [137, 960] width 127 height 13
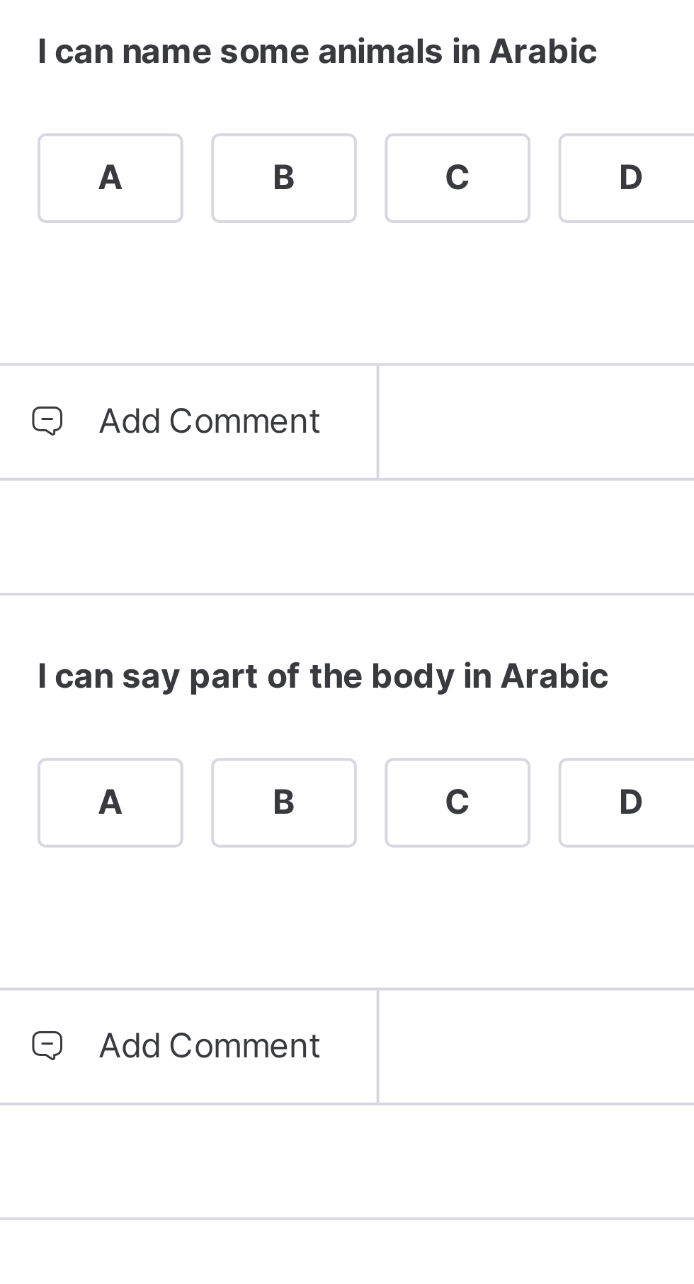
scroll to position [37, 0]
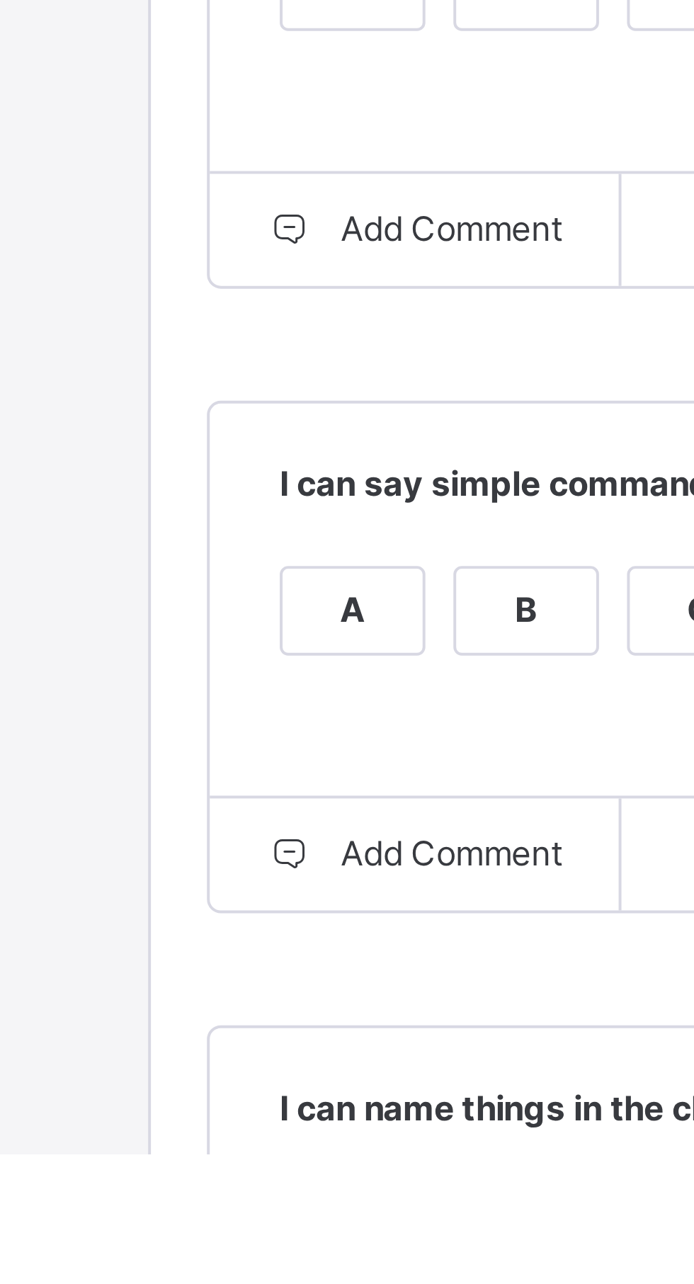
click at [317, 1284] on div "I can name things in the class in Arabic A B C D E" at bounding box center [424, 1303] width 353 height 100
click at [302, 1284] on div "A" at bounding box center [283, 1304] width 35 height 21
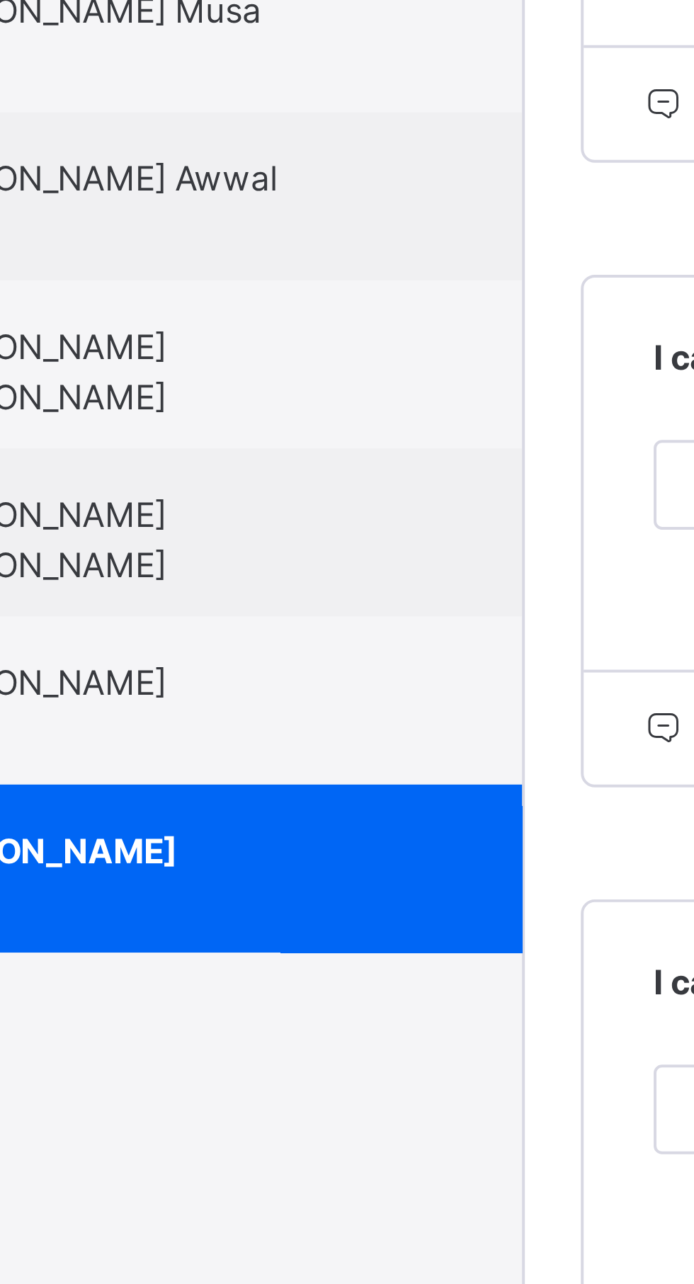
click at [200, 815] on span "[PERSON_NAME] [PERSON_NAME]" at bounding box center [137, 803] width 127 height 26
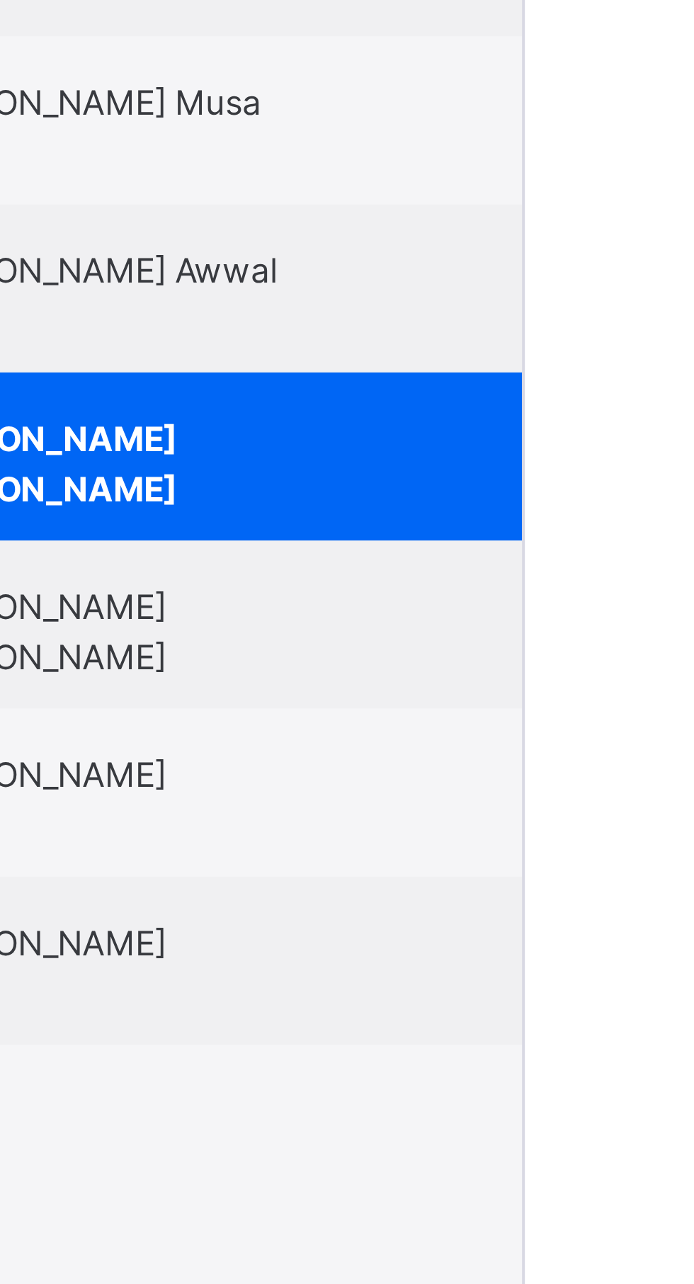
scroll to position [0, 0]
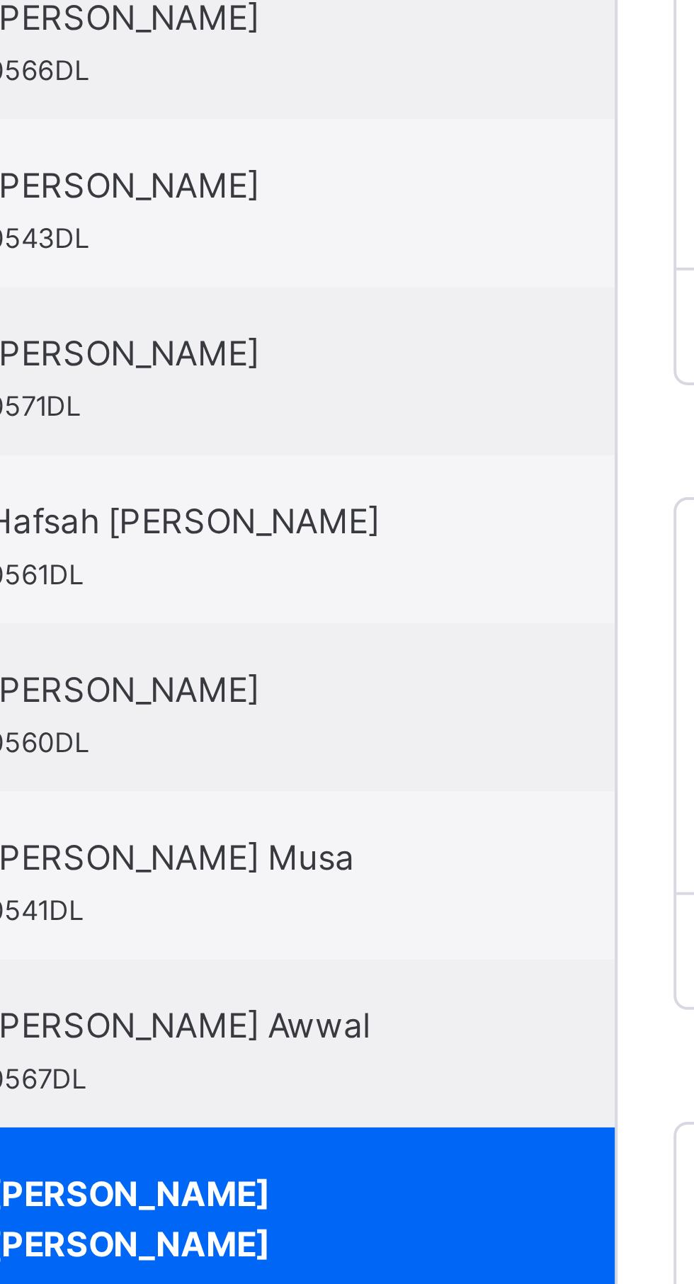
click at [177, 666] on span "Hafsah [PERSON_NAME]" at bounding box center [137, 663] width 127 height 13
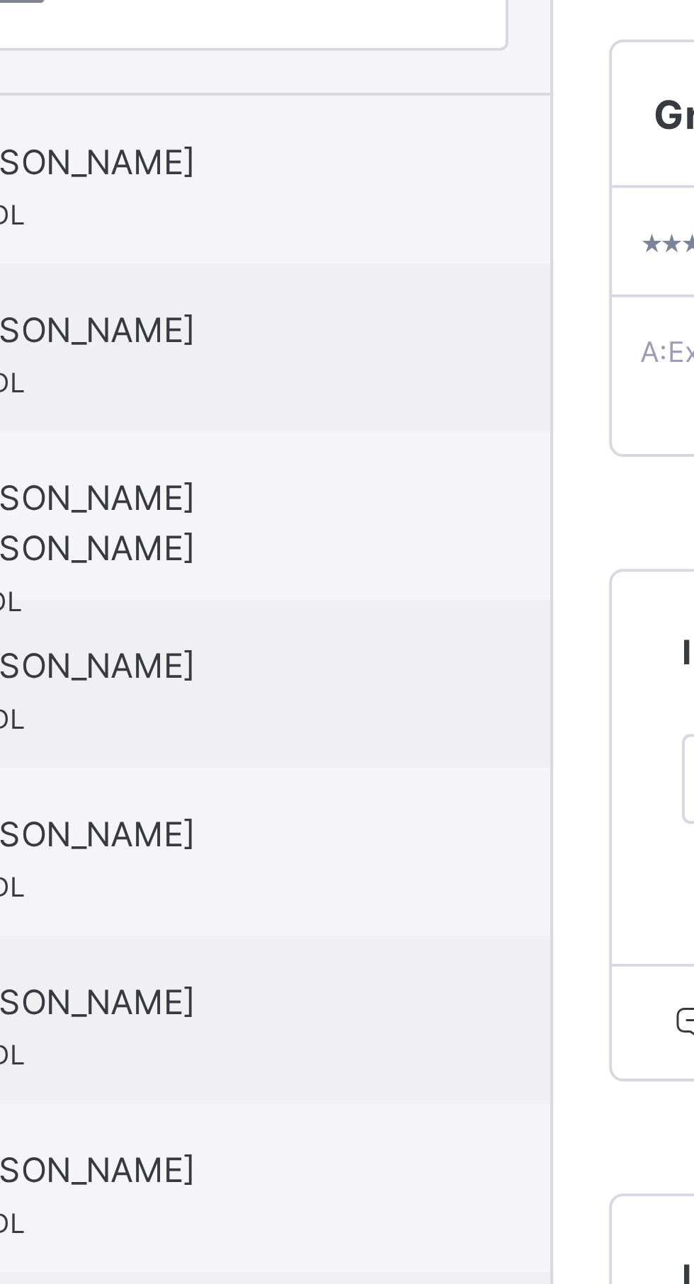
scroll to position [35, 0]
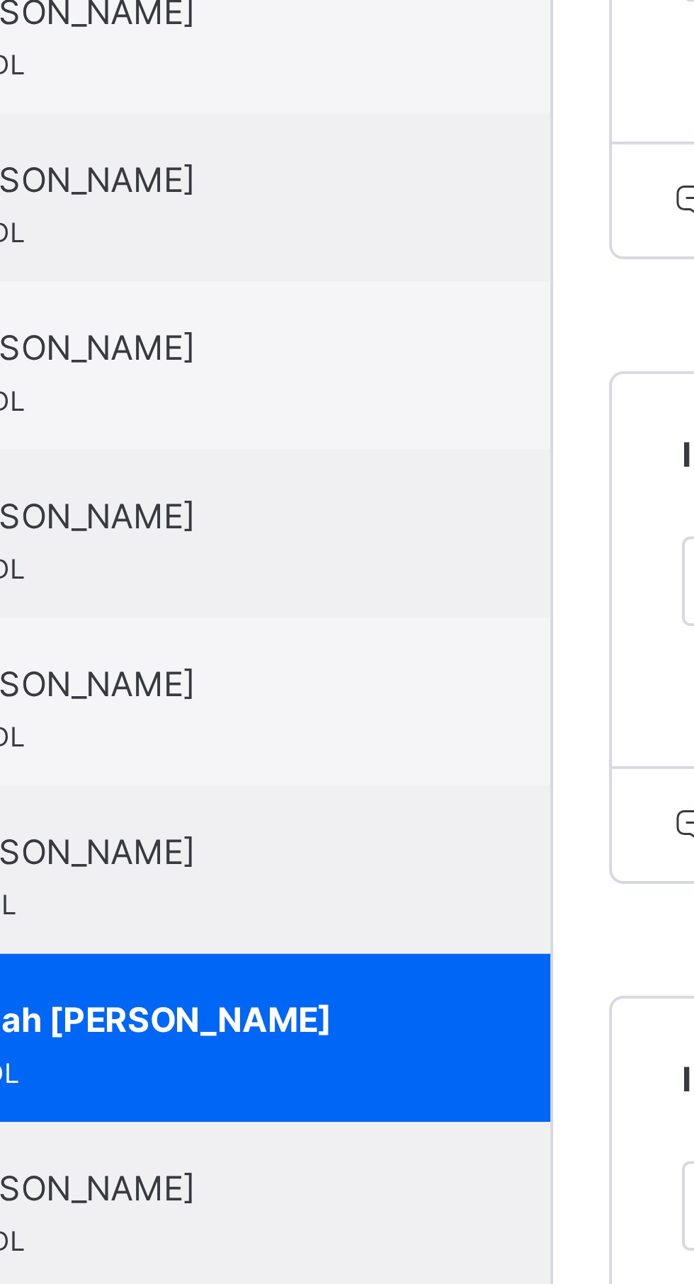
click at [199, 589] on span "[PERSON_NAME]" at bounding box center [137, 586] width 127 height 13
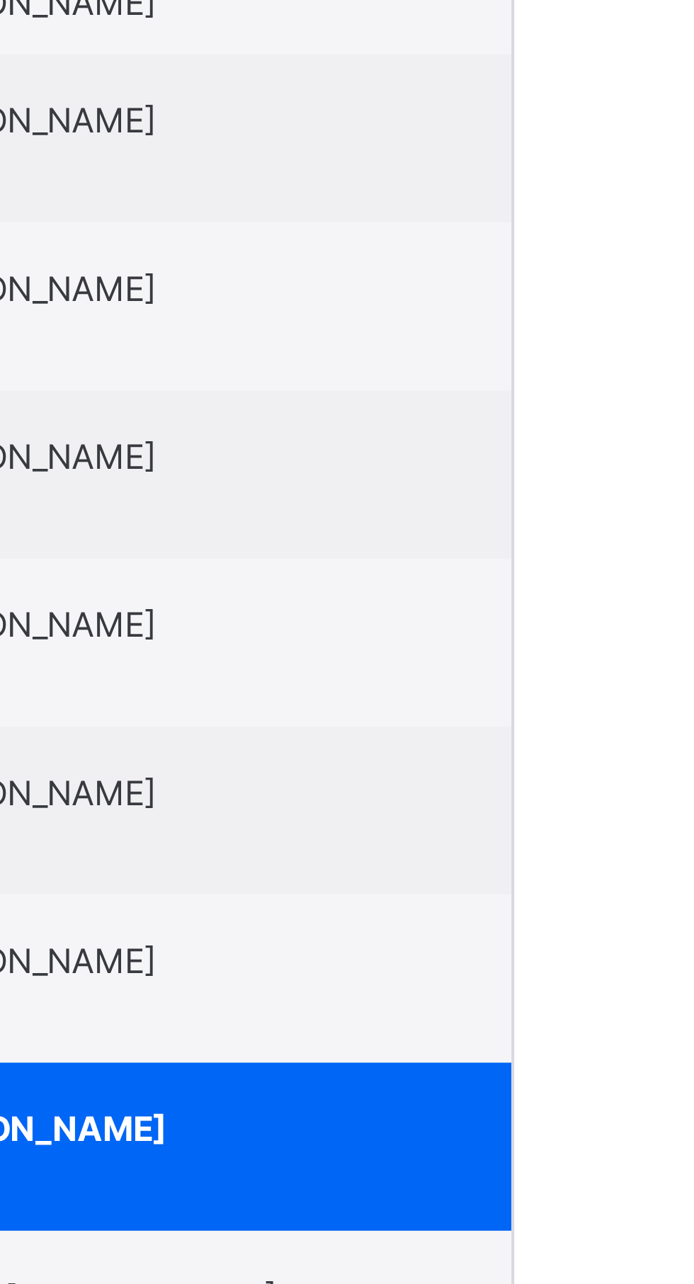
scroll to position [0, 0]
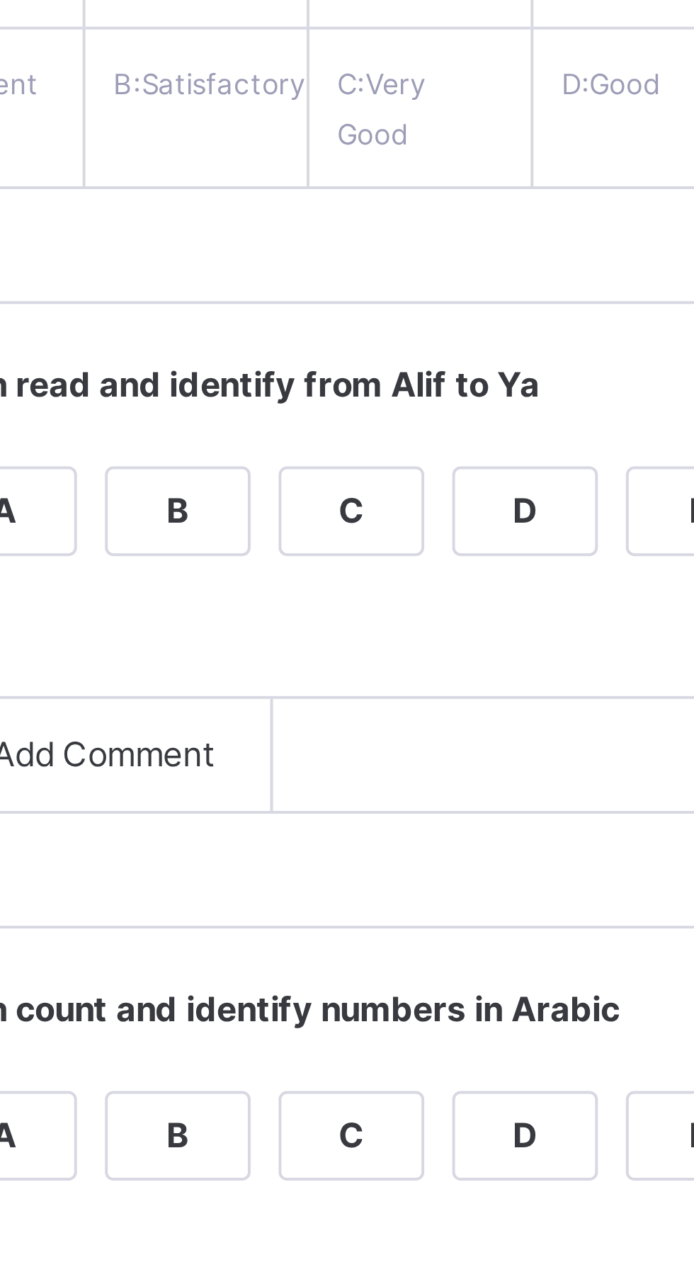
click at [200, 544] on div "[PERSON_NAME] 0566DL" at bounding box center [137, 542] width 127 height 26
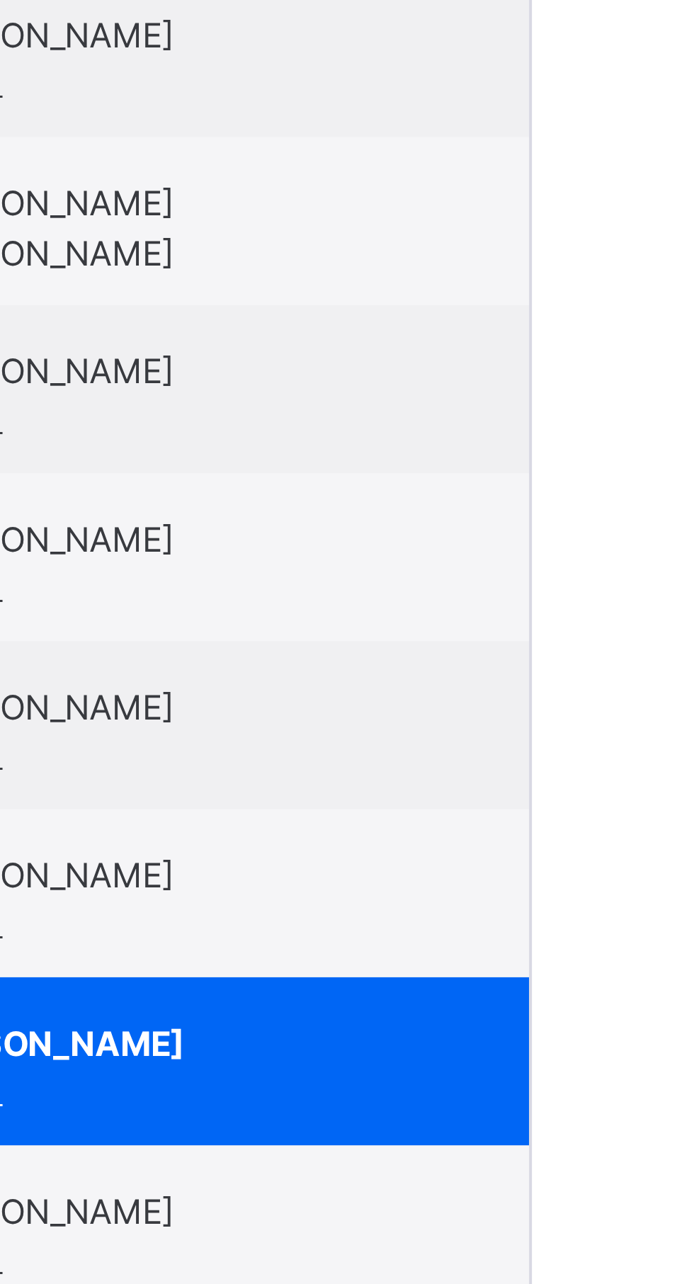
click at [200, 582] on span "[PERSON_NAME]" at bounding box center [137, 578] width 127 height 13
click at [184, 470] on div "[PERSON_NAME] 0569DL" at bounding box center [137, 457] width 127 height 26
click at [200, 355] on div "[PERSON_NAME] [PERSON_NAME] 0570DL" at bounding box center [137, 336] width 127 height 38
click at [190, 470] on div "[PERSON_NAME] 0569DL" at bounding box center [137, 457] width 127 height 26
click at [200, 555] on div "[PERSON_NAME] 0566DL" at bounding box center [137, 542] width 127 height 26
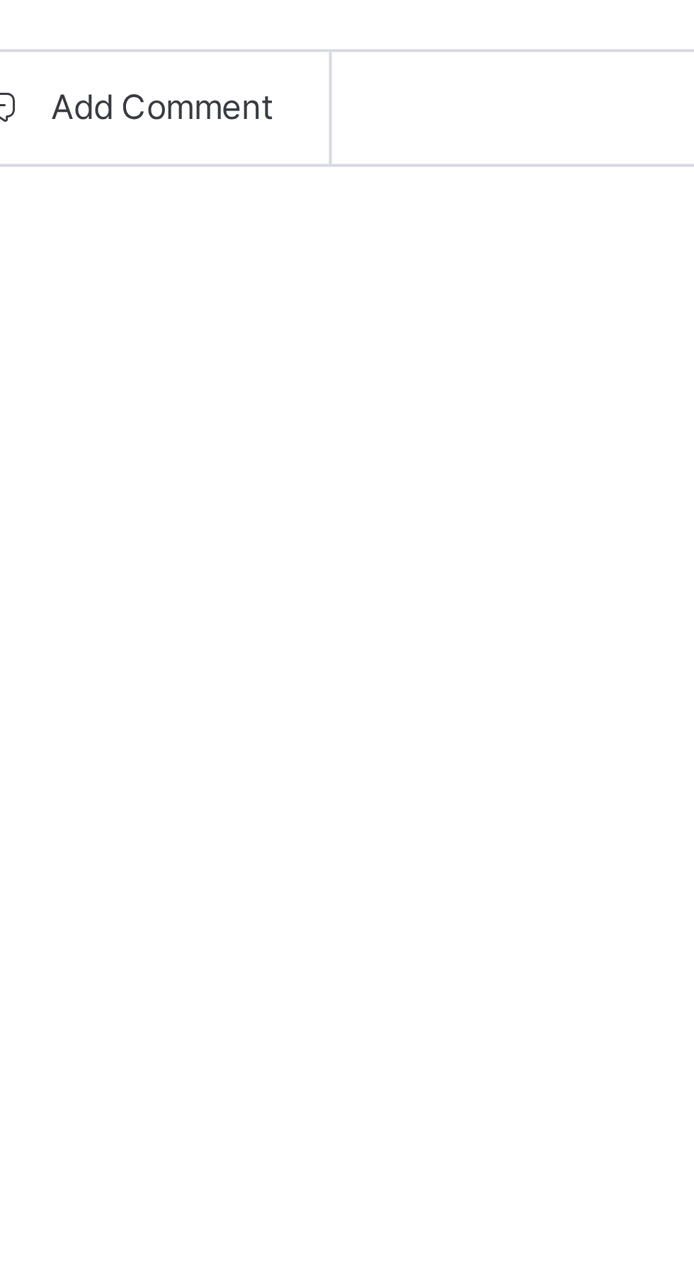
scroll to position [37, 0]
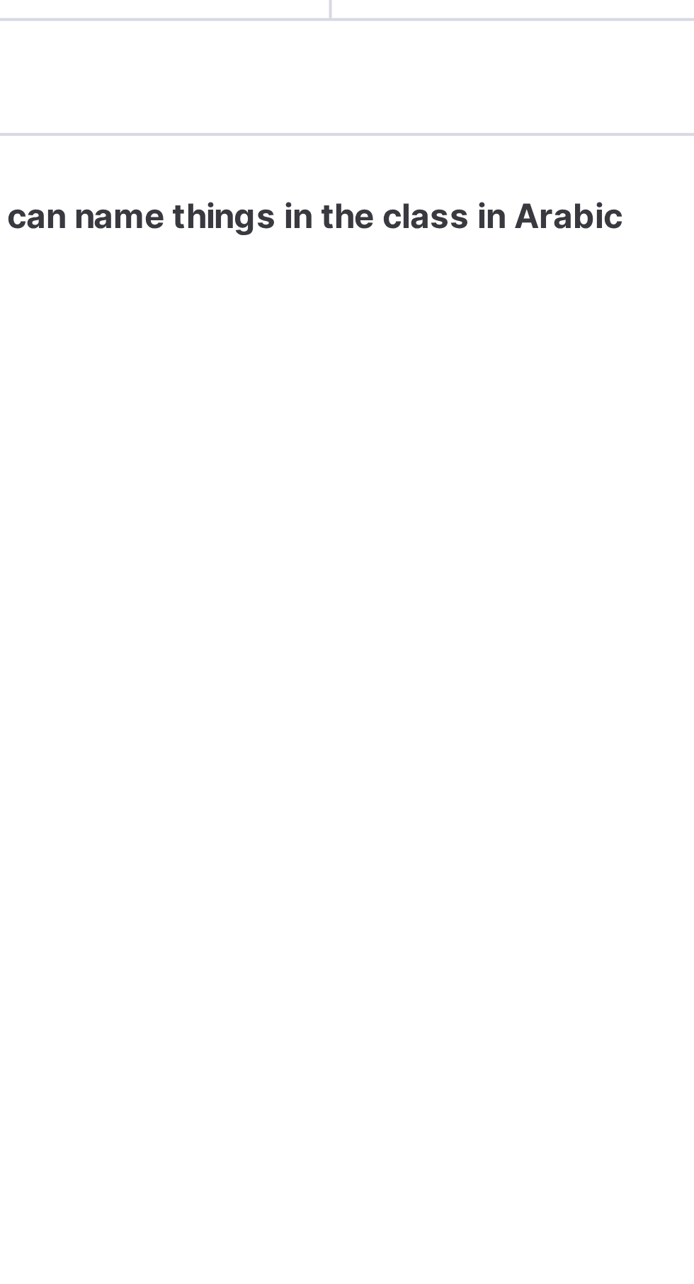
click at [179, 420] on span "[PERSON_NAME]" at bounding box center [137, 413] width 127 height 13
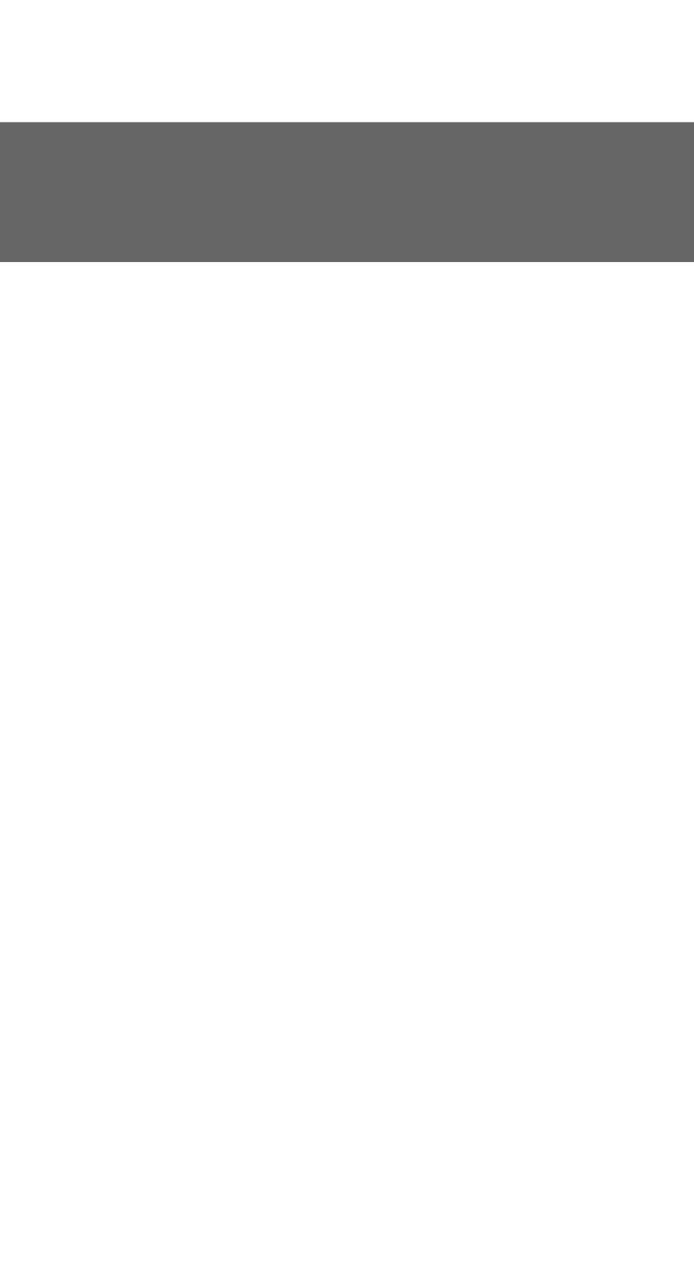
click at [198, 196] on input "search" at bounding box center [133, 182] width 176 height 27
click at [184, 341] on div "[PERSON_NAME] [PERSON_NAME] 0570DL" at bounding box center [137, 322] width 127 height 38
